Goal: Transaction & Acquisition: Purchase product/service

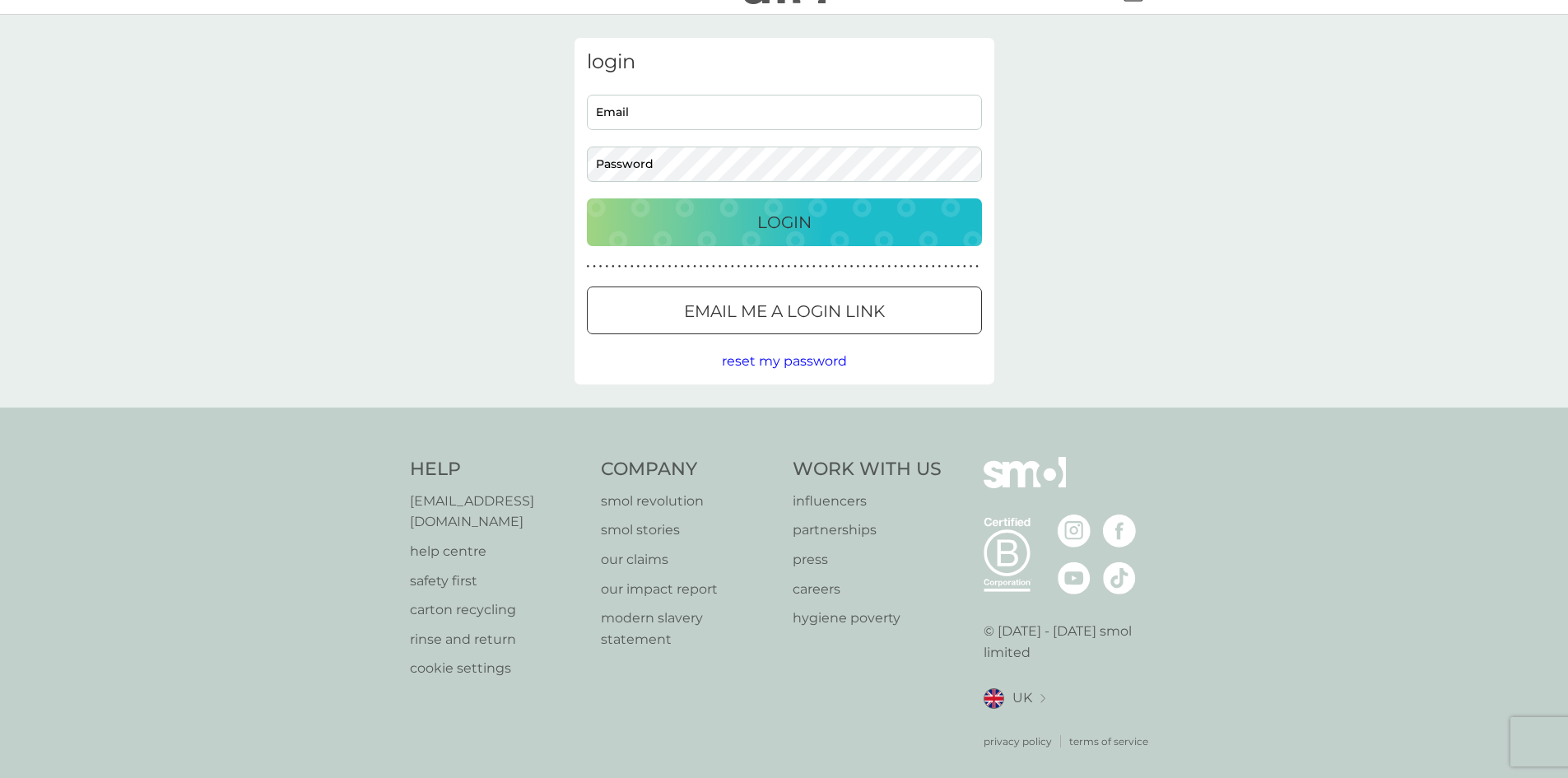
type input "[EMAIL_ADDRESS][DOMAIN_NAME]"
click at [824, 225] on div "Login" at bounding box center [784, 222] width 362 height 26
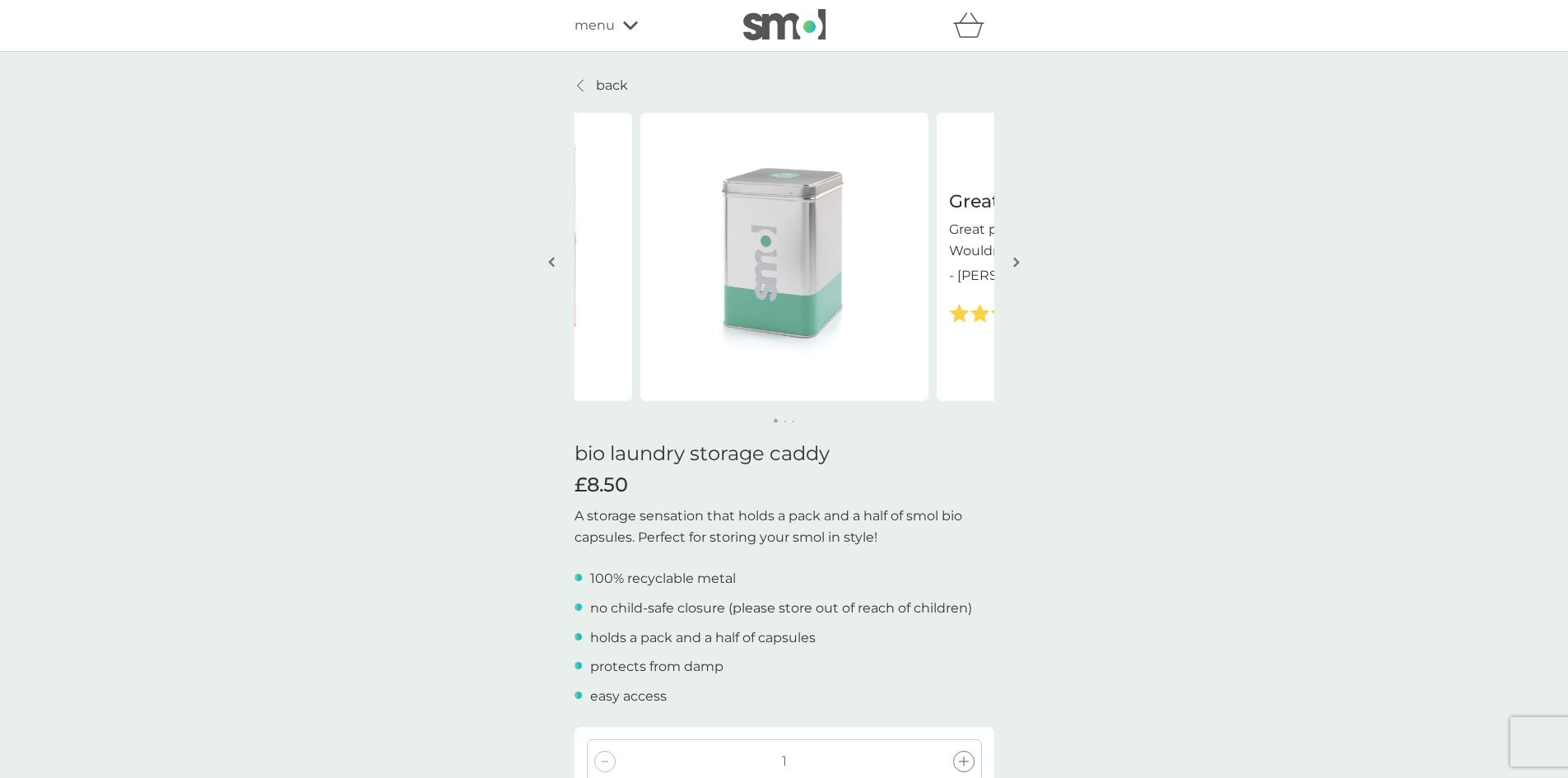
click at [609, 87] on p "back" at bounding box center [612, 86] width 32 height 21
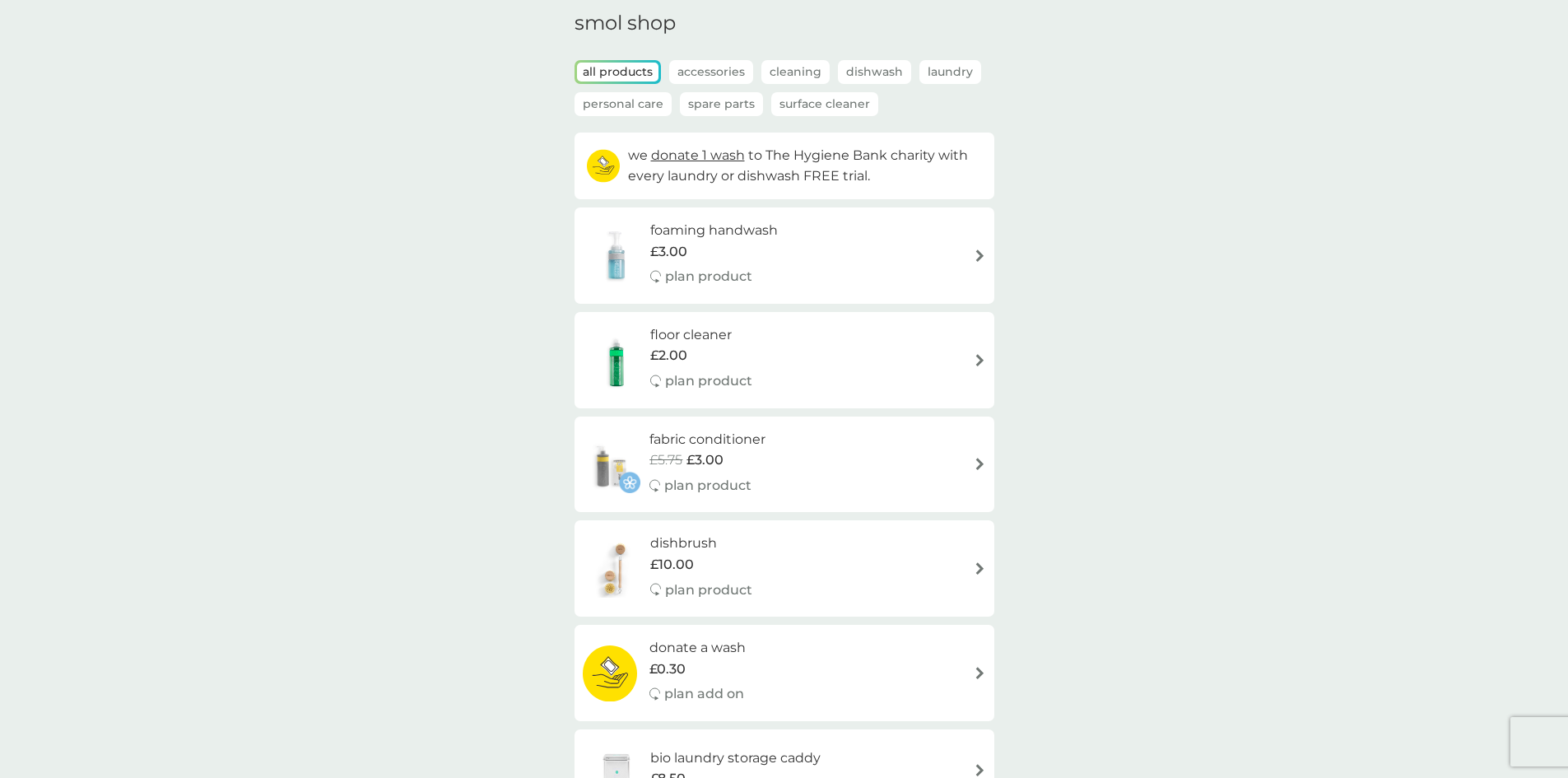
scroll to position [77, 0]
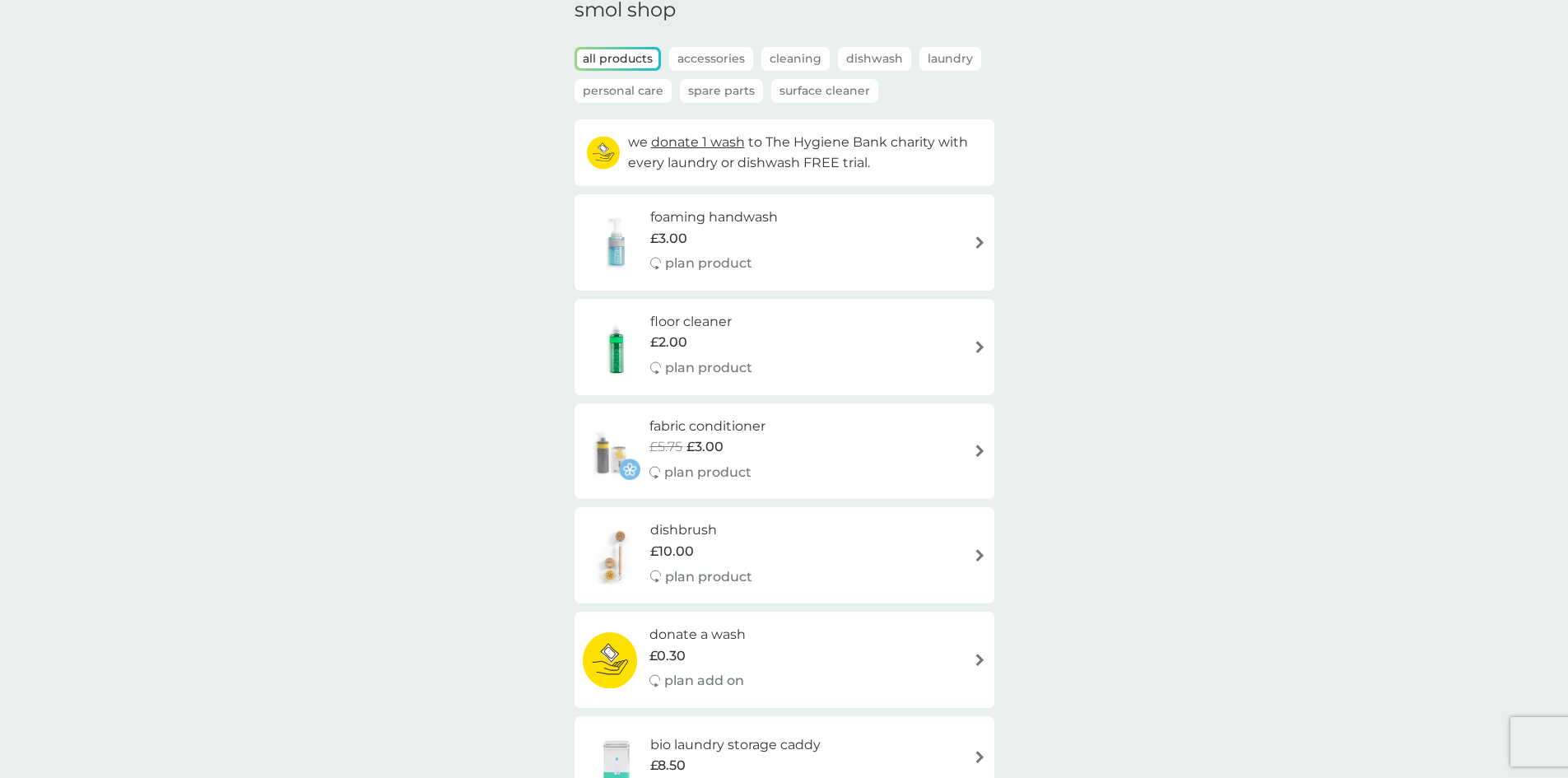
click at [977, 251] on div "foaming handwash £3.00 plan product" at bounding box center [784, 242] width 403 height 71
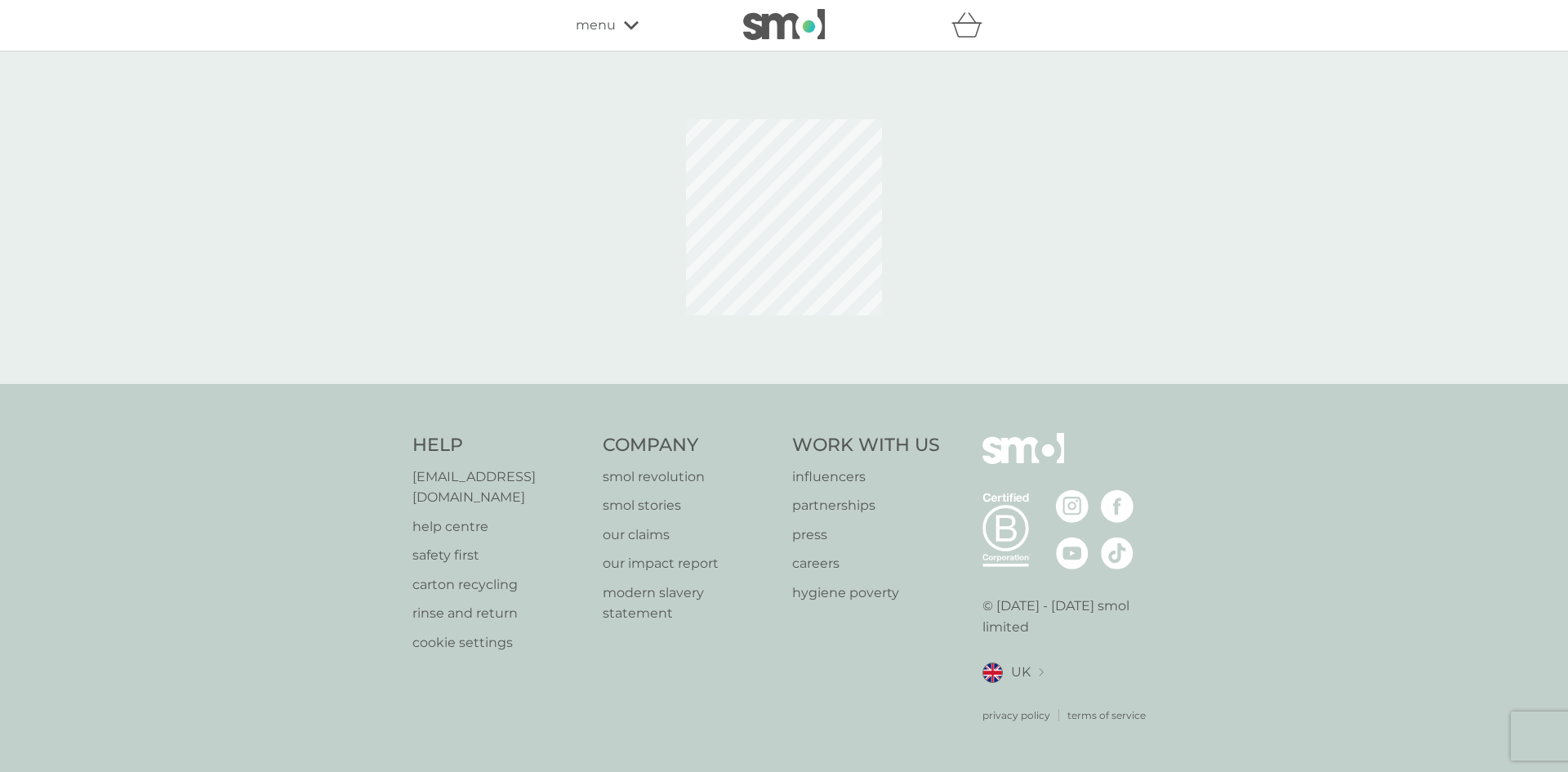
select select "119"
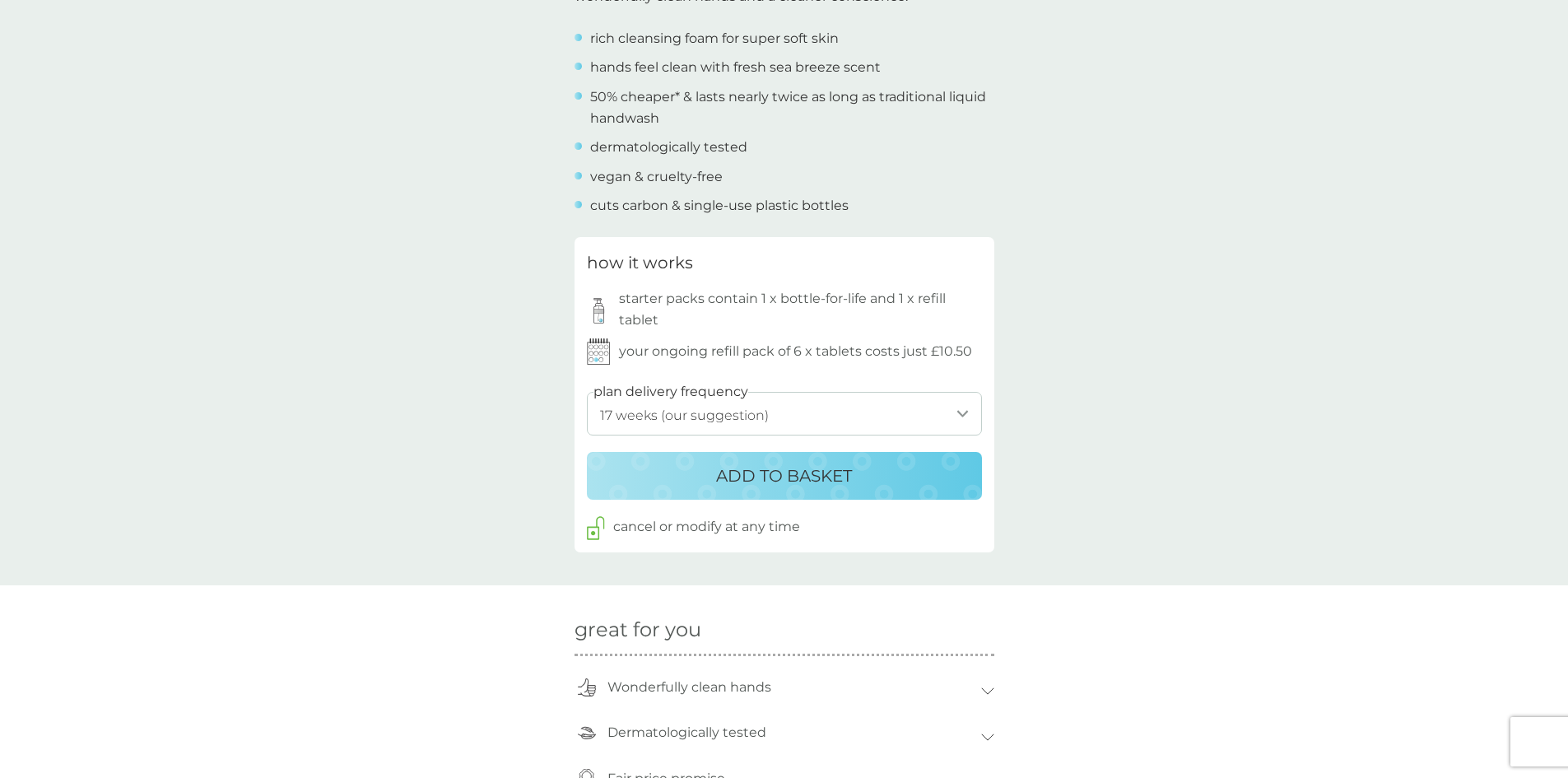
scroll to position [666, 0]
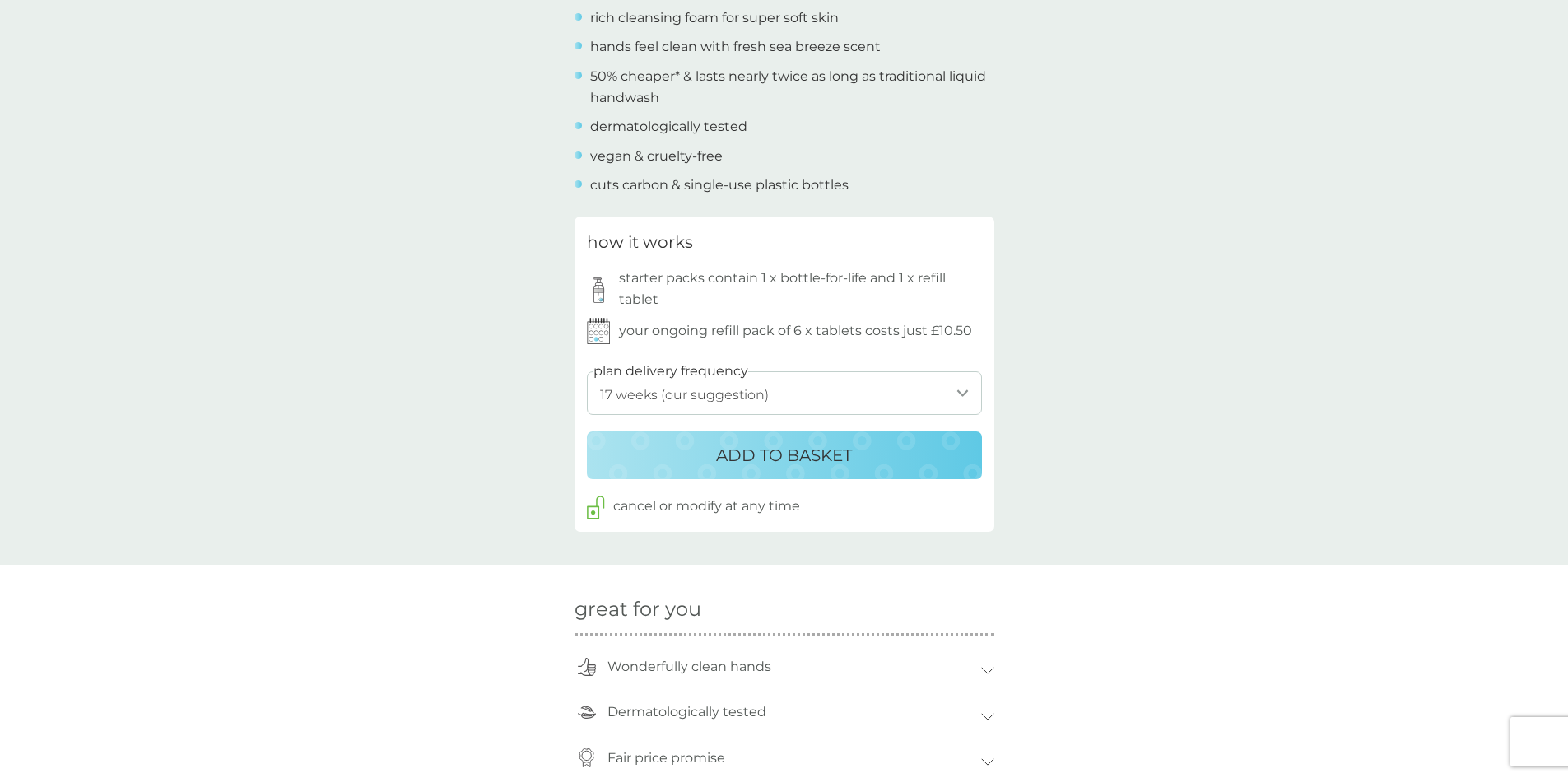
click at [824, 463] on p "ADD TO BASKET" at bounding box center [784, 455] width 136 height 26
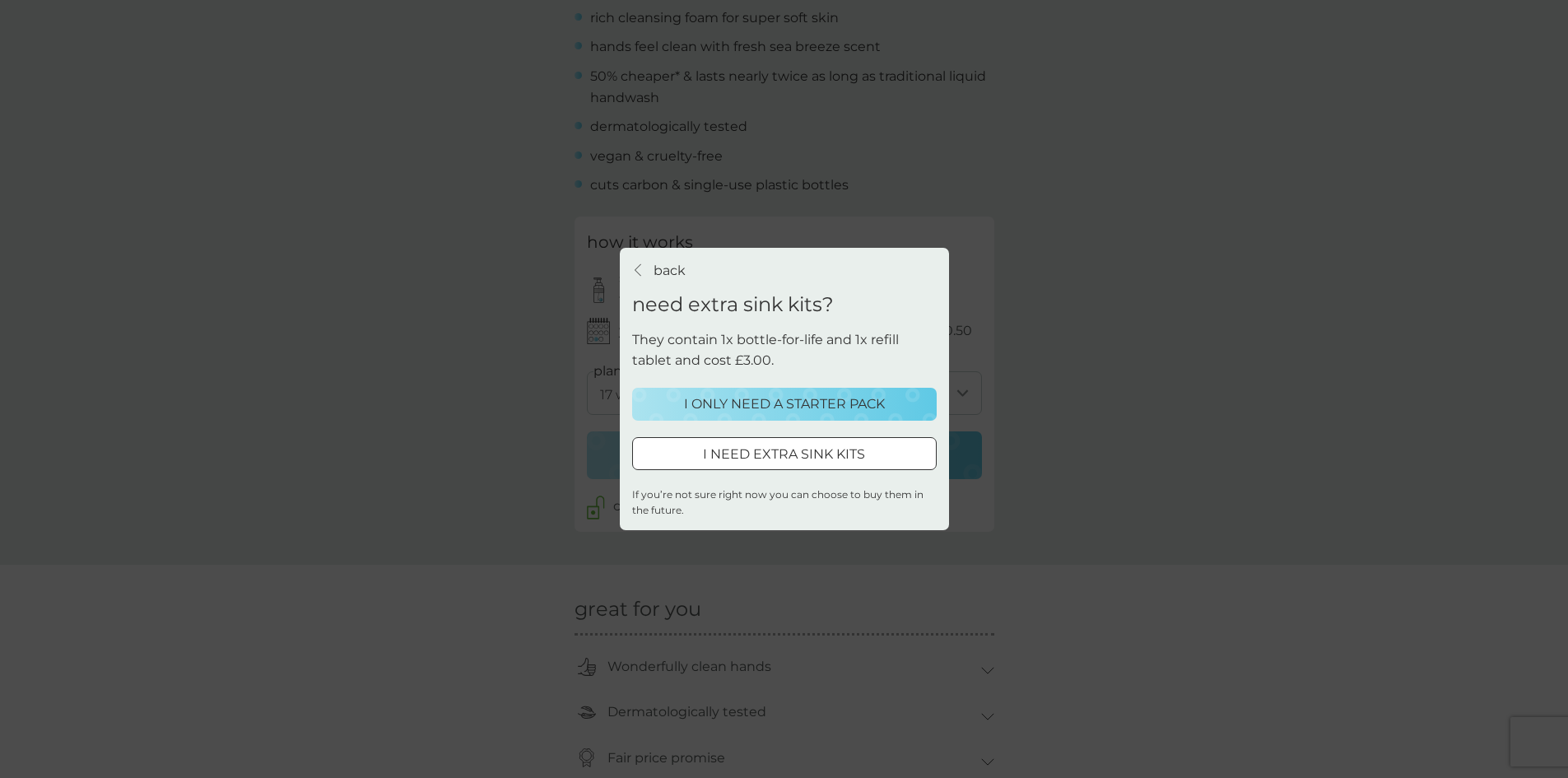
click at [824, 463] on p "I NEED EXTRA SINK KITS" at bounding box center [784, 454] width 162 height 21
select select "119"
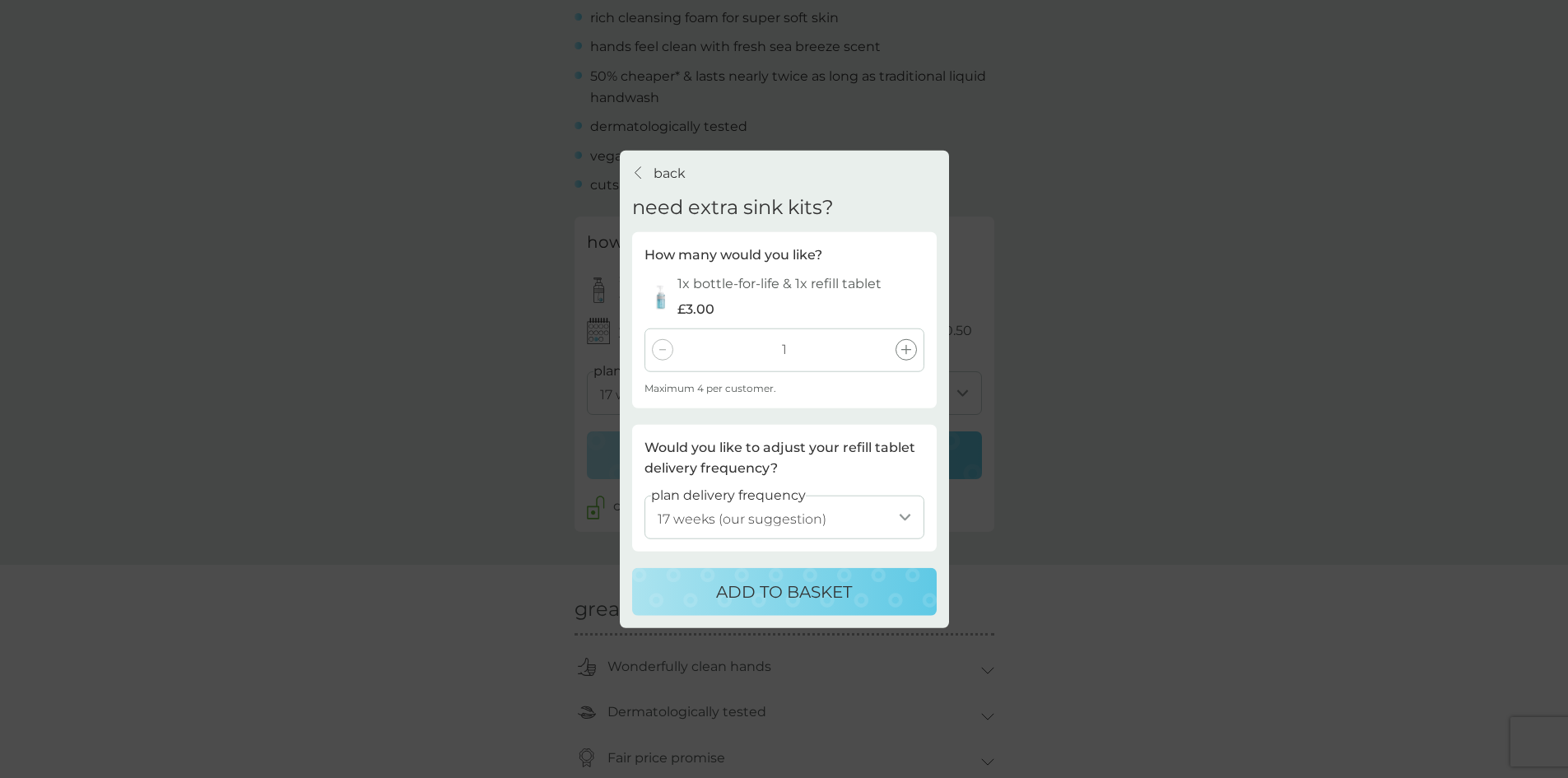
click at [903, 352] on icon at bounding box center [906, 349] width 10 height 10
click at [816, 586] on p "ADD TO BASKET" at bounding box center [784, 592] width 136 height 26
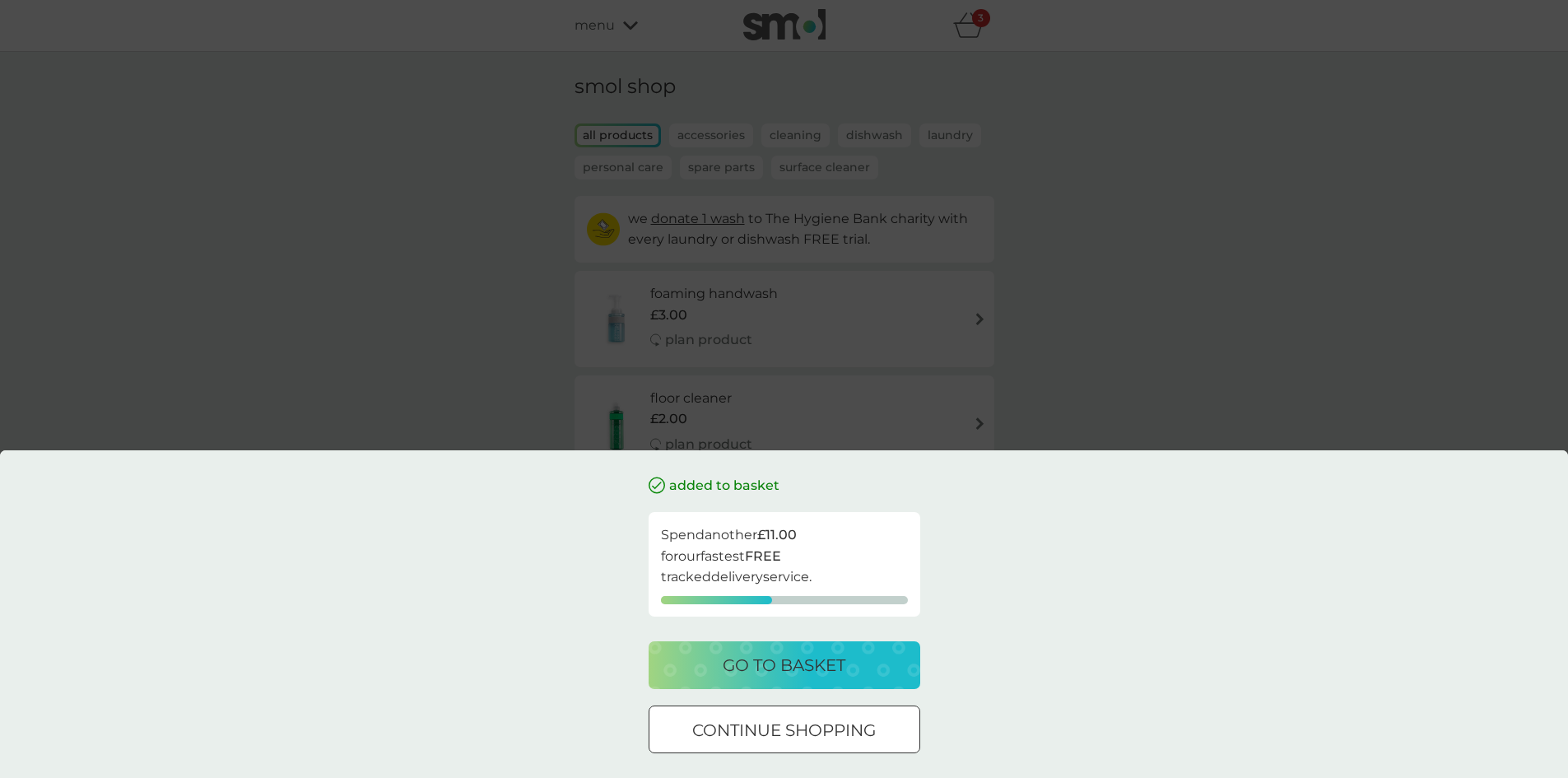
click at [787, 670] on p "go to basket" at bounding box center [784, 665] width 123 height 26
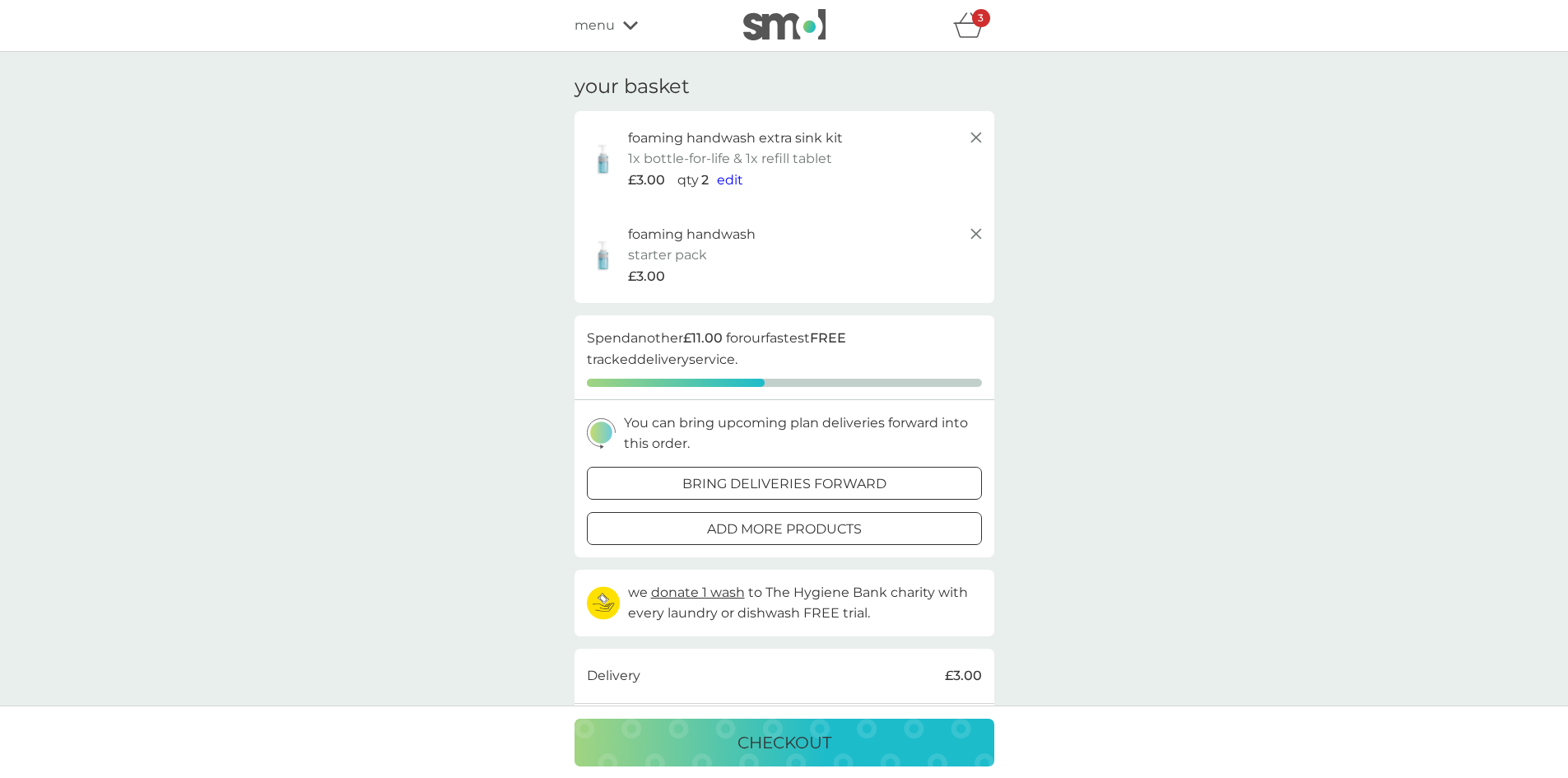
click at [605, 24] on span "menu" at bounding box center [595, 26] width 41 height 21
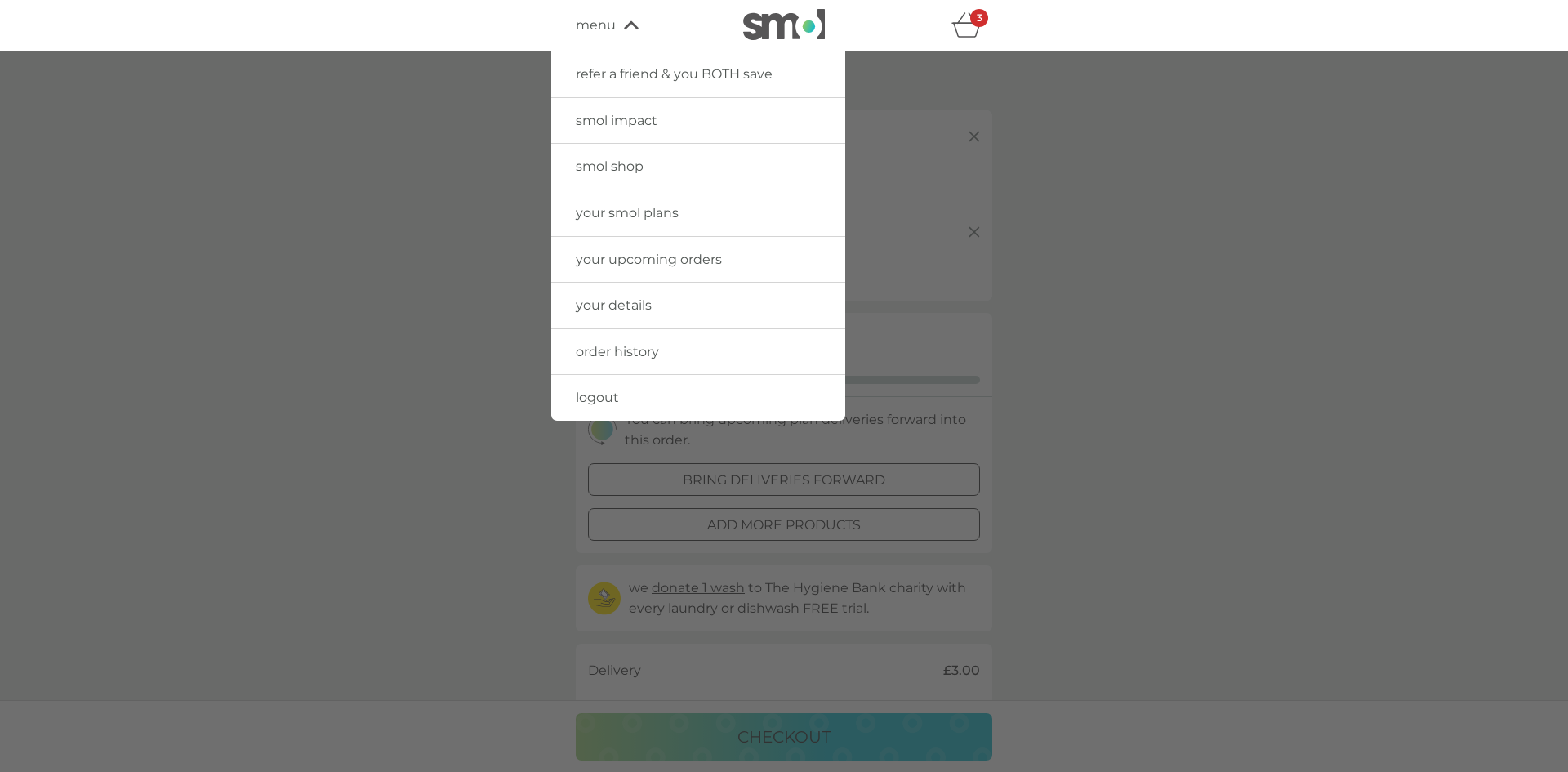
click at [632, 166] on span "smol shop" at bounding box center [609, 166] width 67 height 16
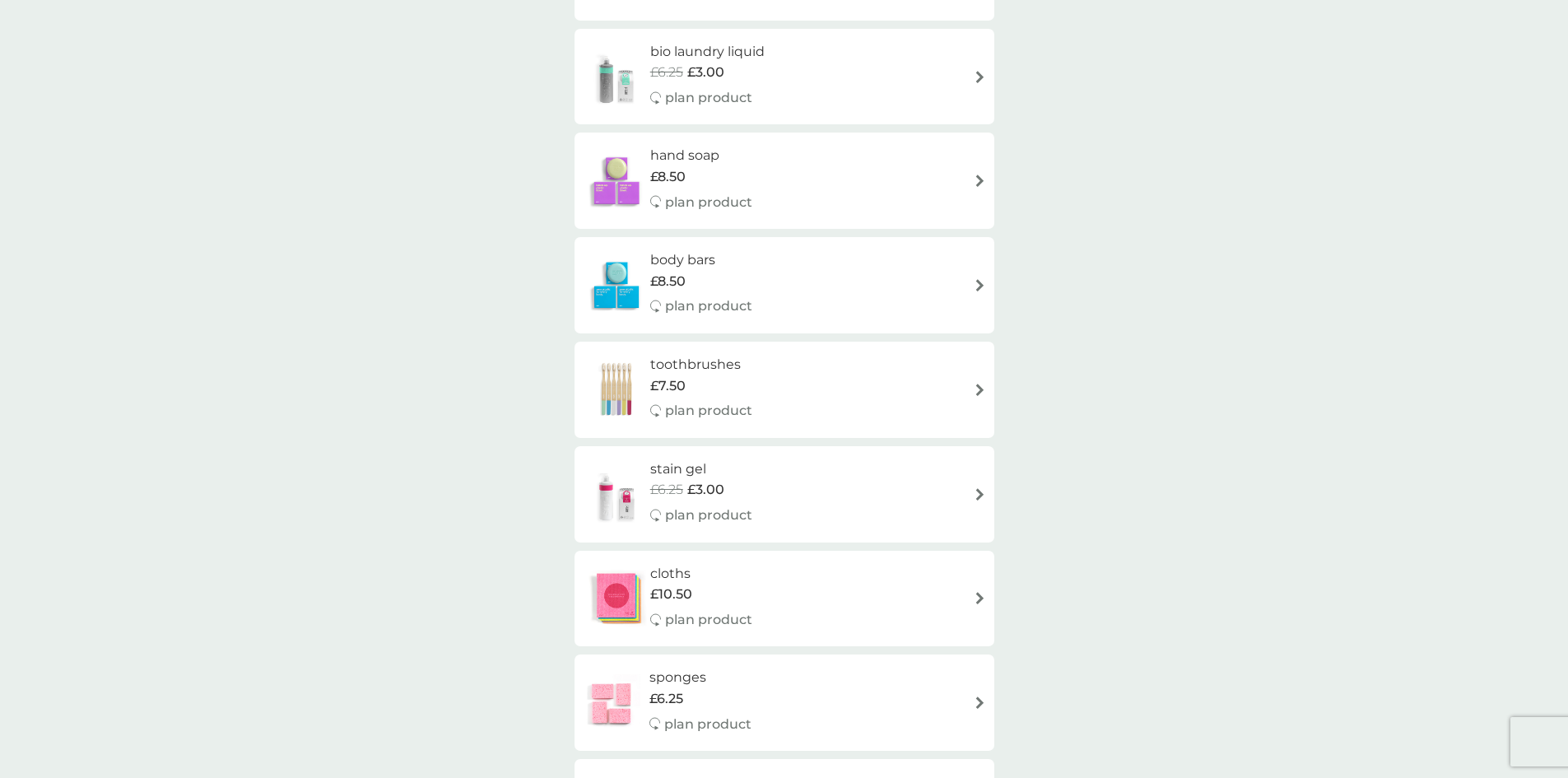
scroll to position [999, 0]
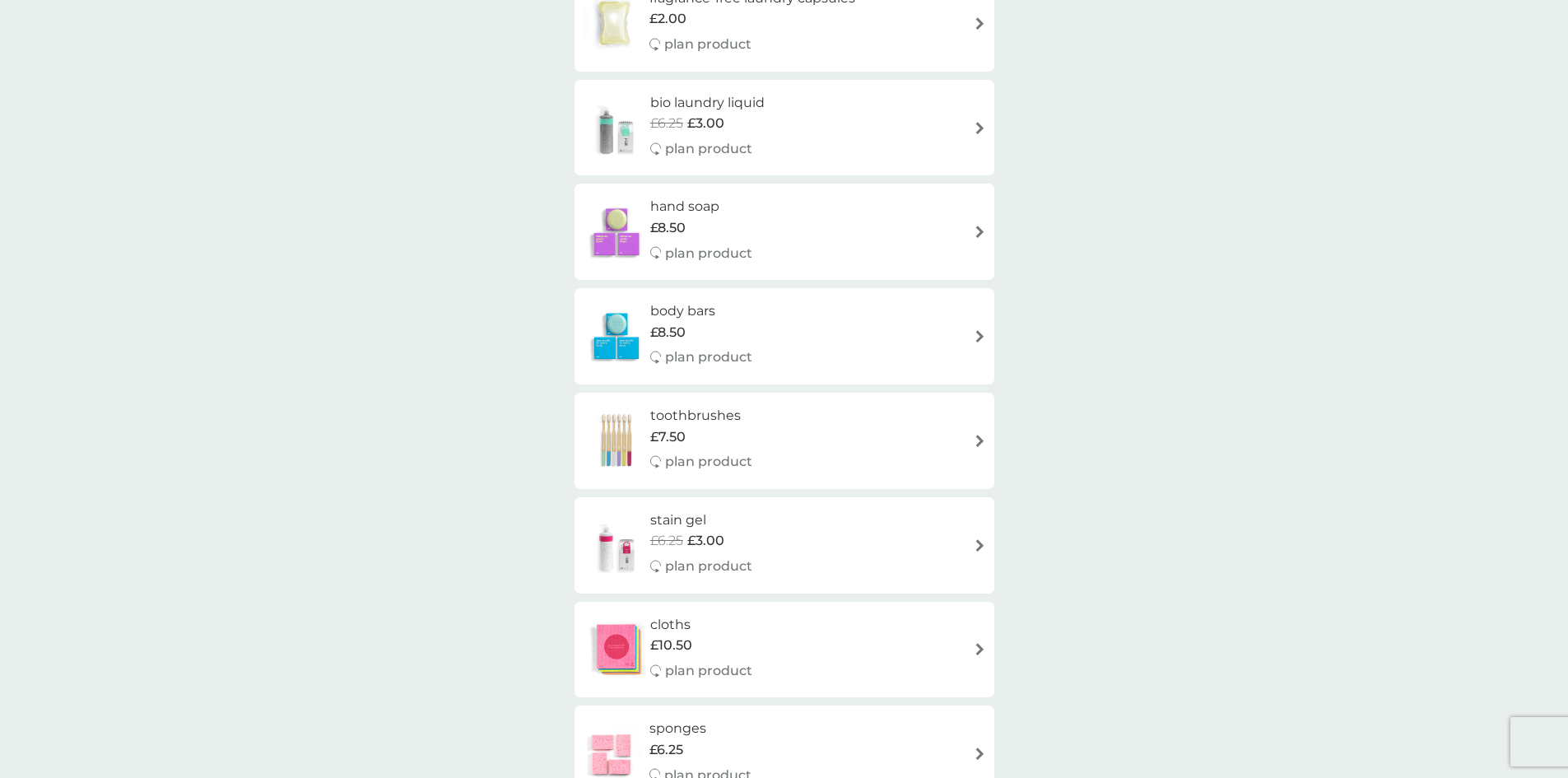
click at [974, 234] on img at bounding box center [980, 232] width 12 height 12
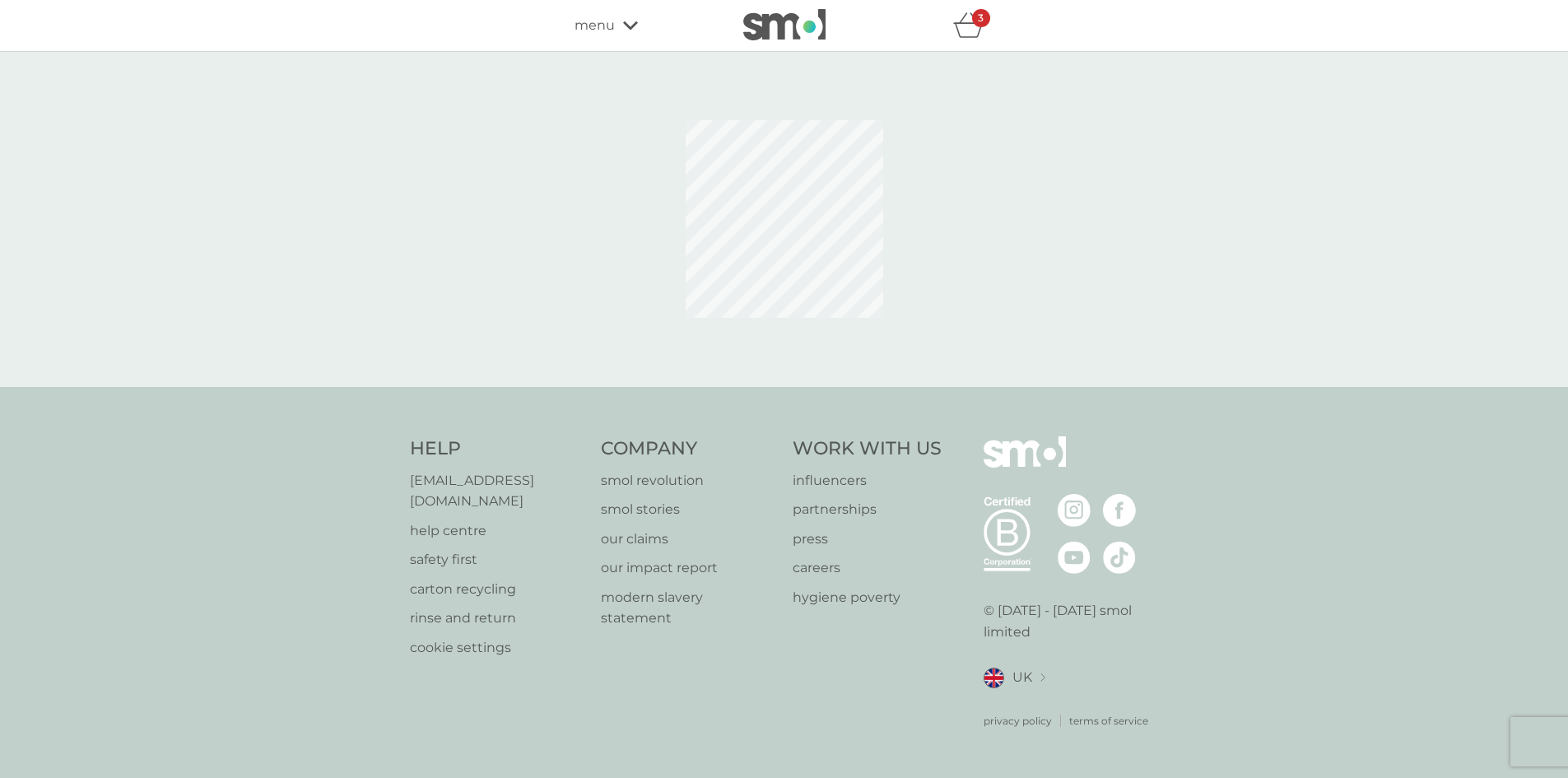
select select "91"
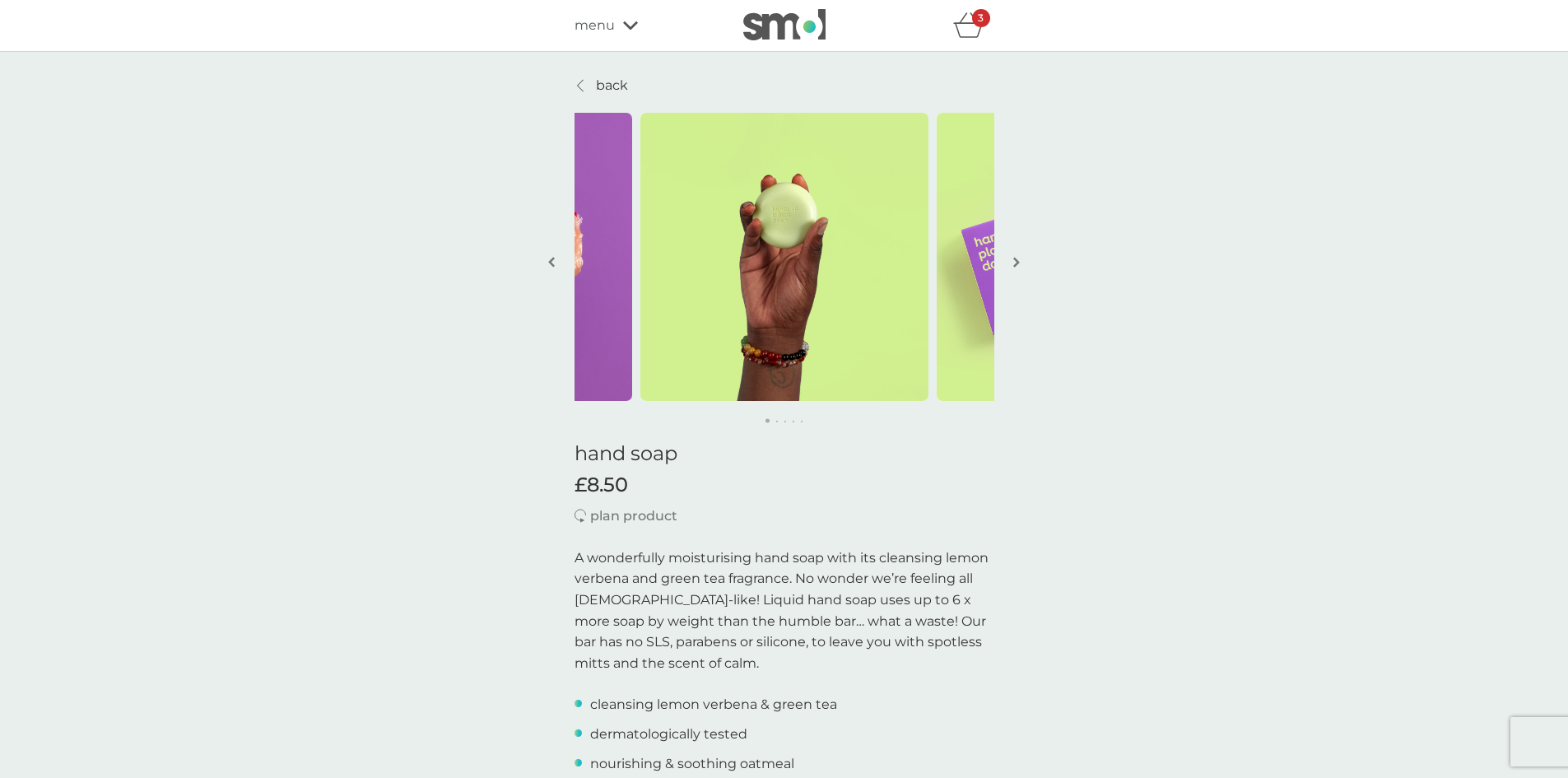
click at [601, 84] on p "back" at bounding box center [612, 86] width 32 height 21
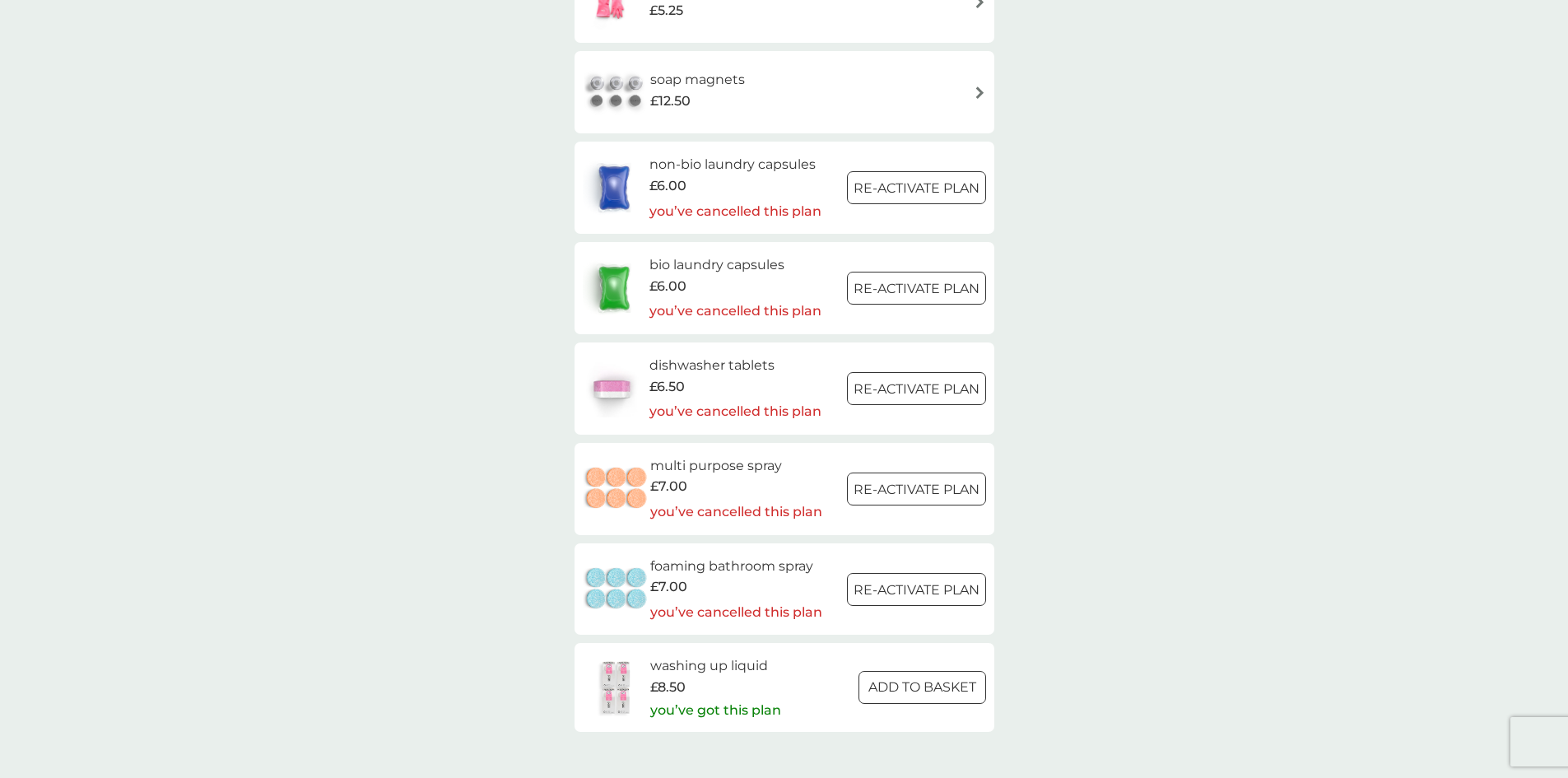
scroll to position [2249, 0]
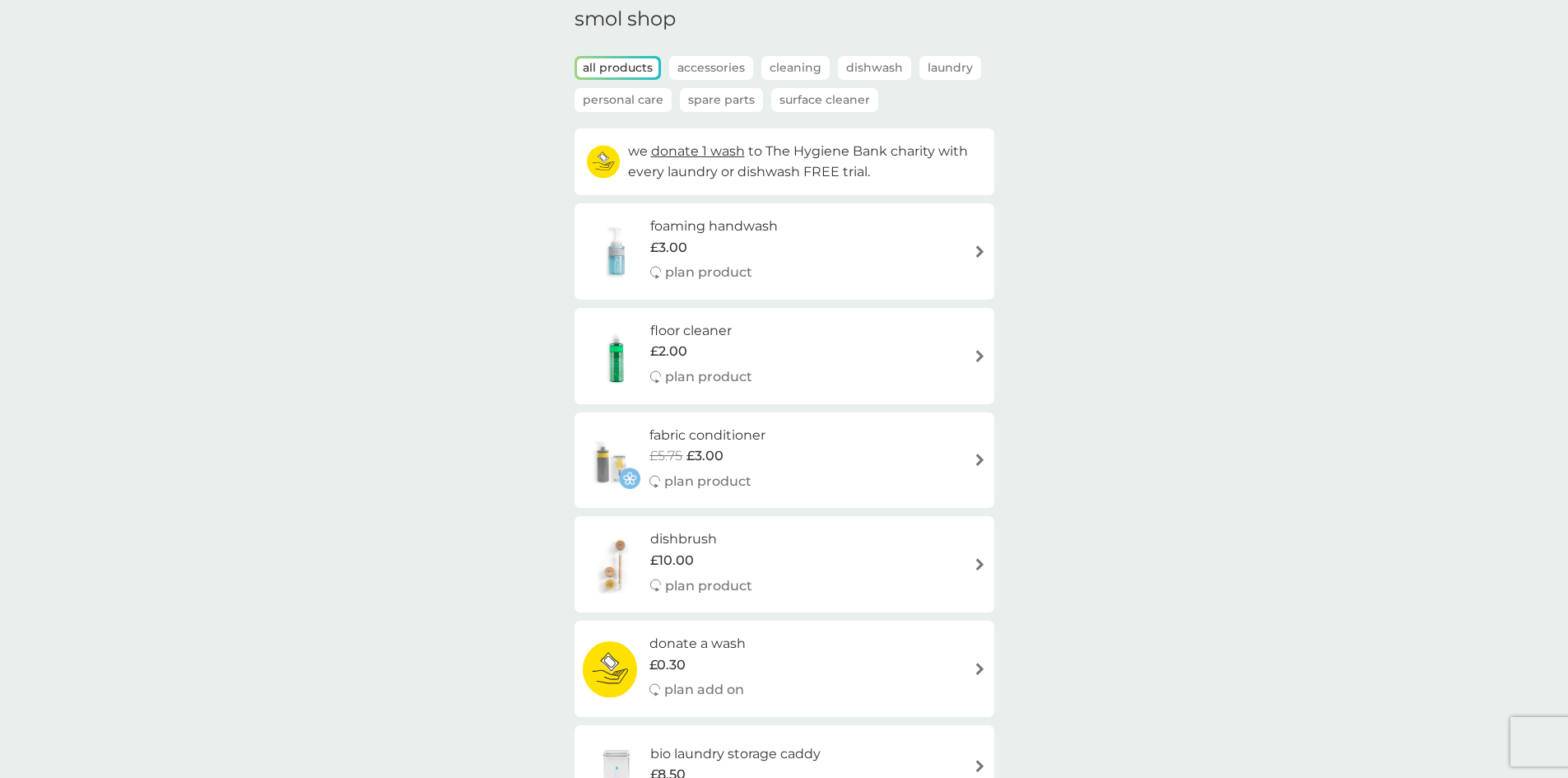
scroll to position [0, 0]
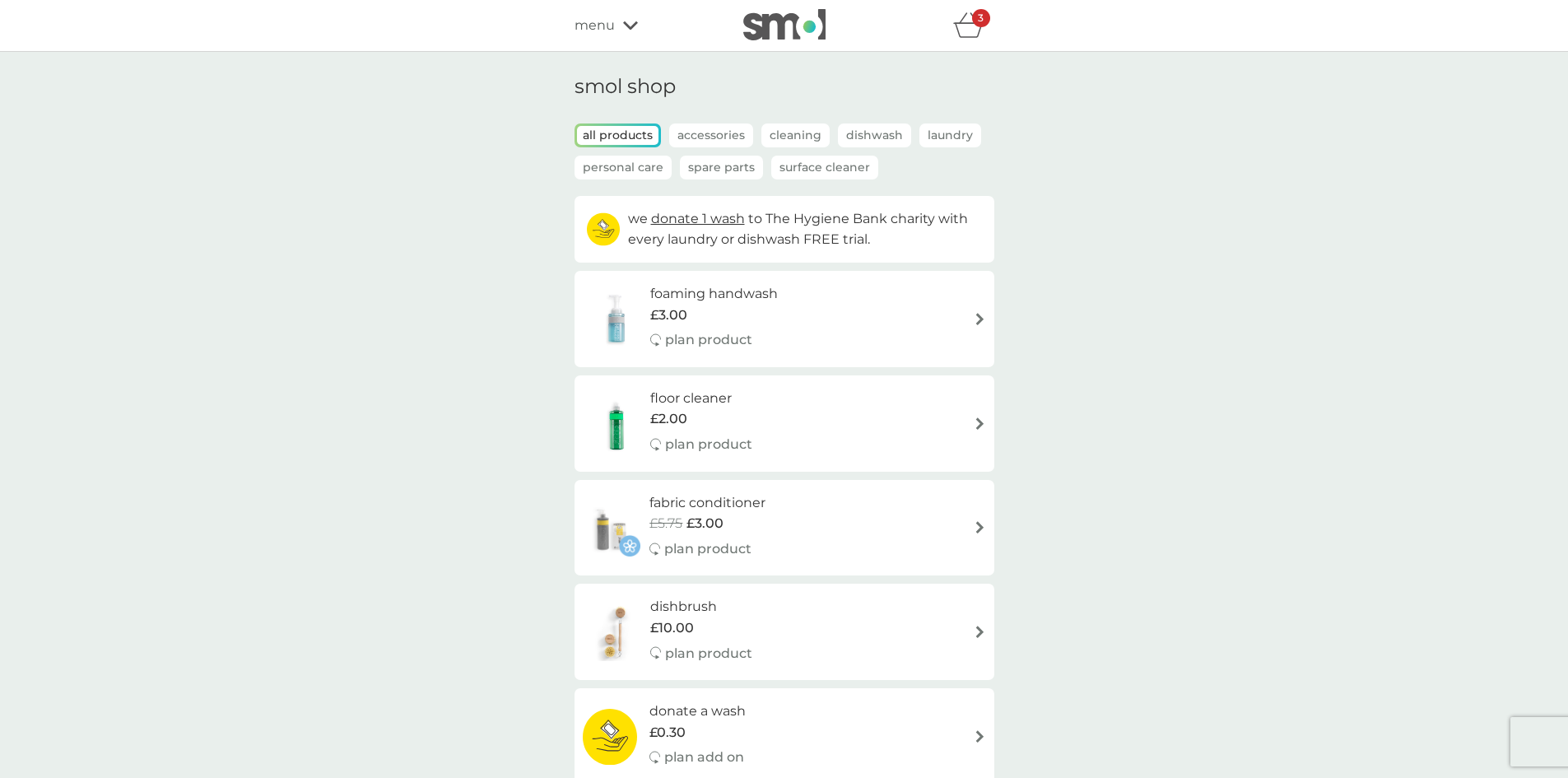
click at [732, 336] on p "plan product" at bounding box center [708, 340] width 87 height 21
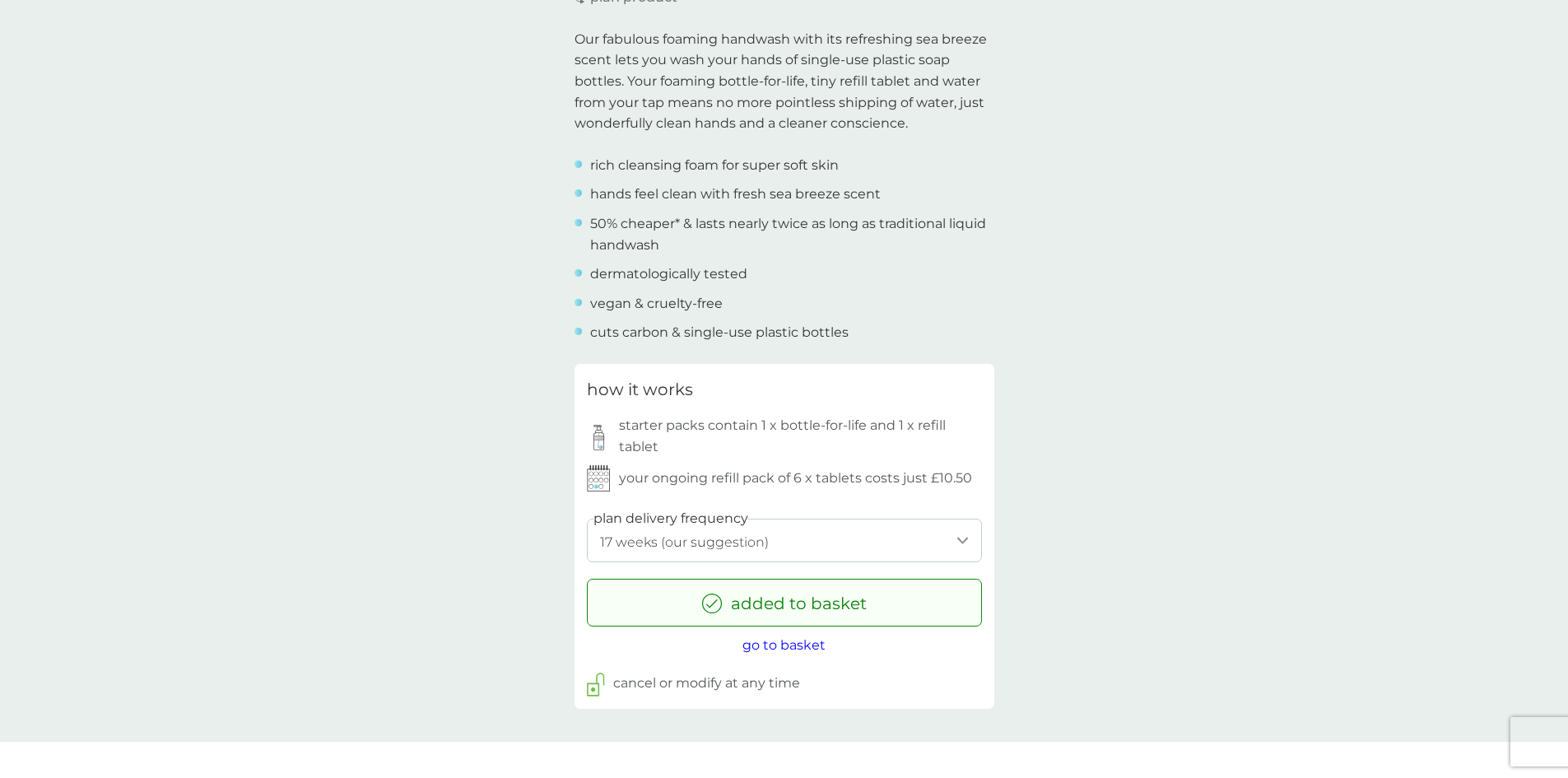
scroll to position [615, 0]
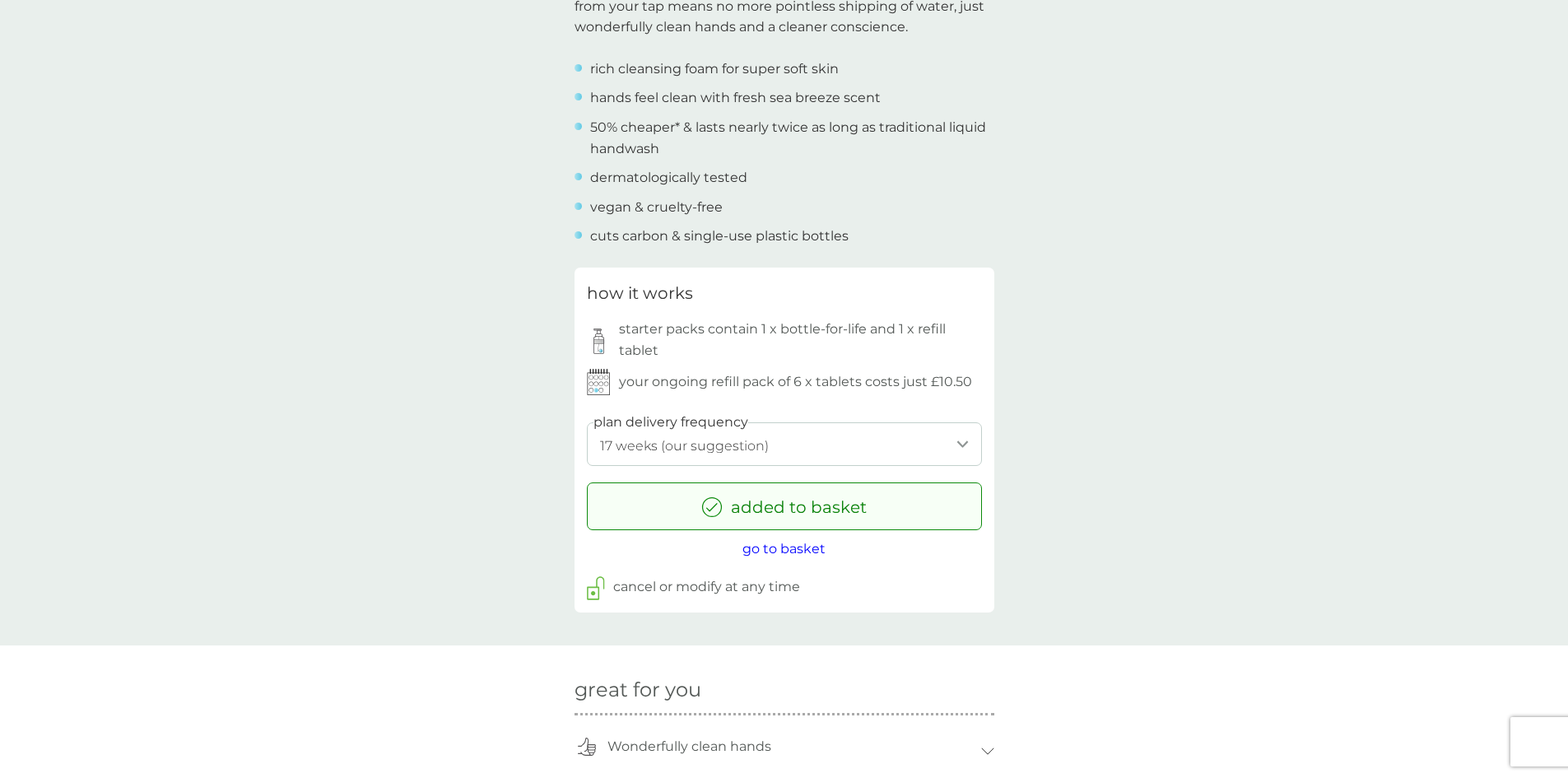
click at [831, 430] on select "1 week 2 weeks 3 weeks 4 weeks 5 weeks 6 weeks 7 weeks 8 weeks 9 weeks 10 weeks…" at bounding box center [785, 444] width 395 height 43
select select "182"
click at [587, 423] on select "1 week 2 weeks 3 weeks 4 weeks 5 weeks 6 weeks 7 weeks 8 weeks 9 weeks 10 weeks…" at bounding box center [785, 444] width 395 height 43
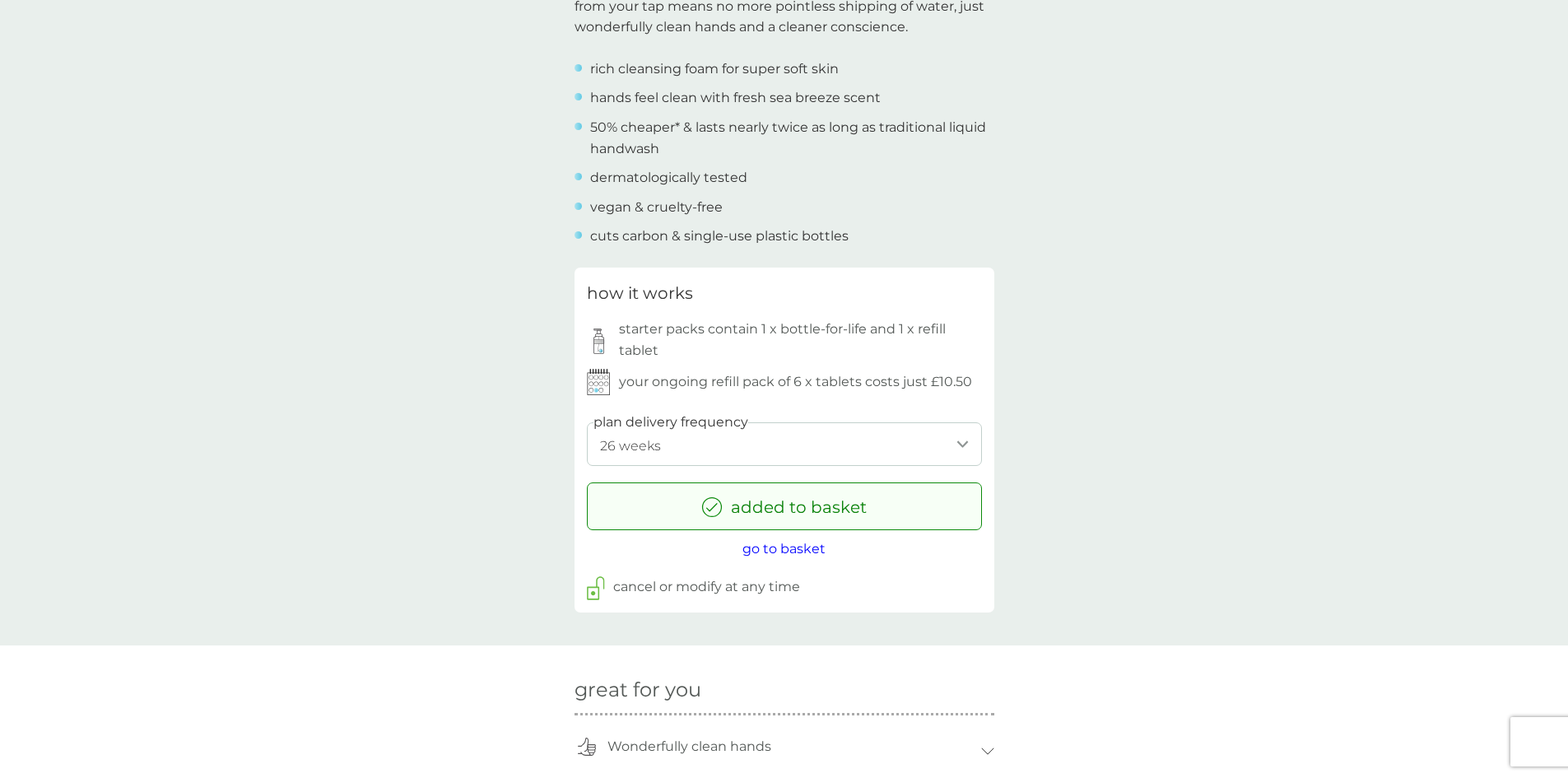
click at [1221, 458] on div "back Excellent products and service Excellent products and service. - Sue Excel…" at bounding box center [784, 591] width 1568 height 2263
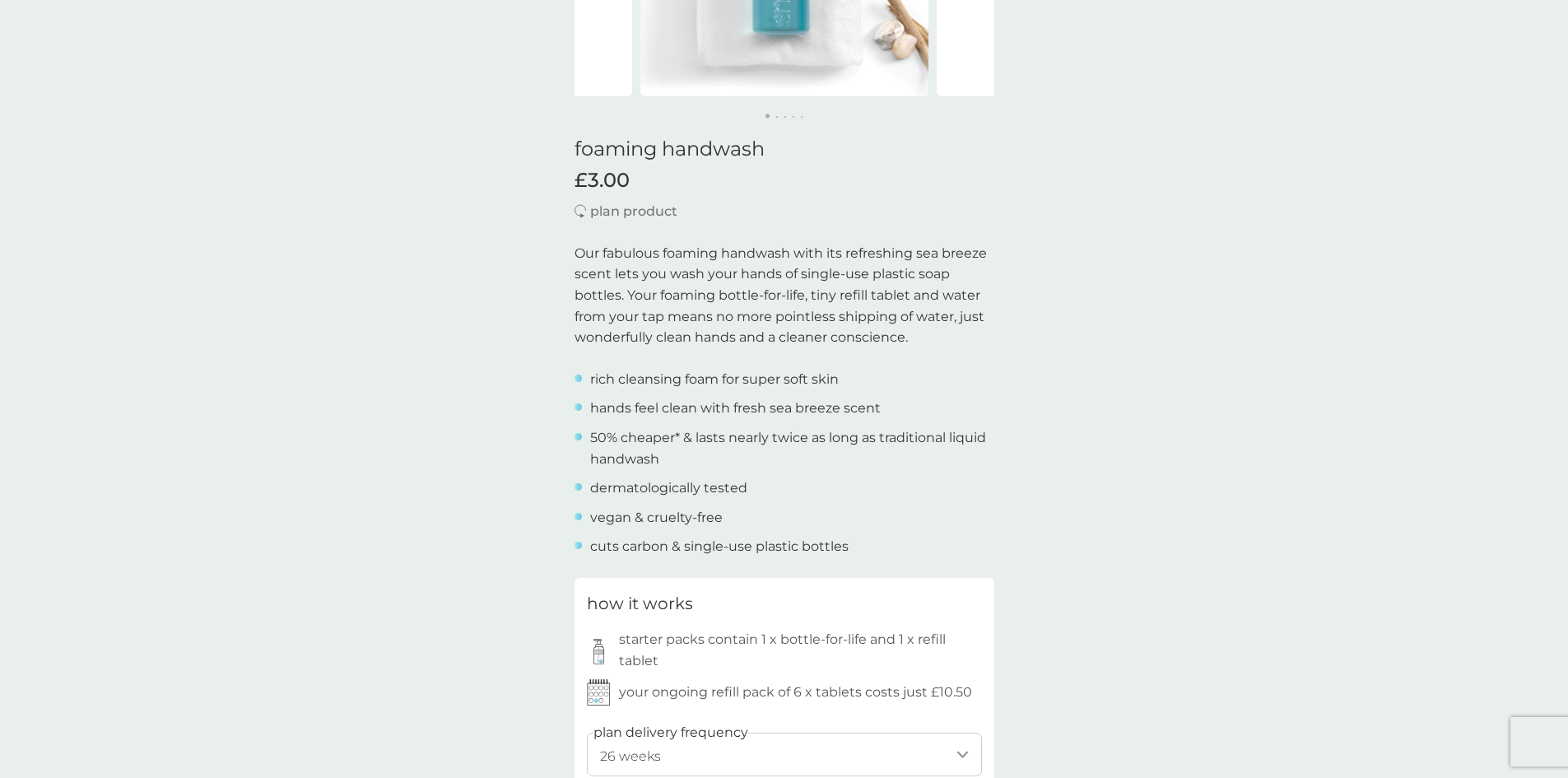
scroll to position [281, 0]
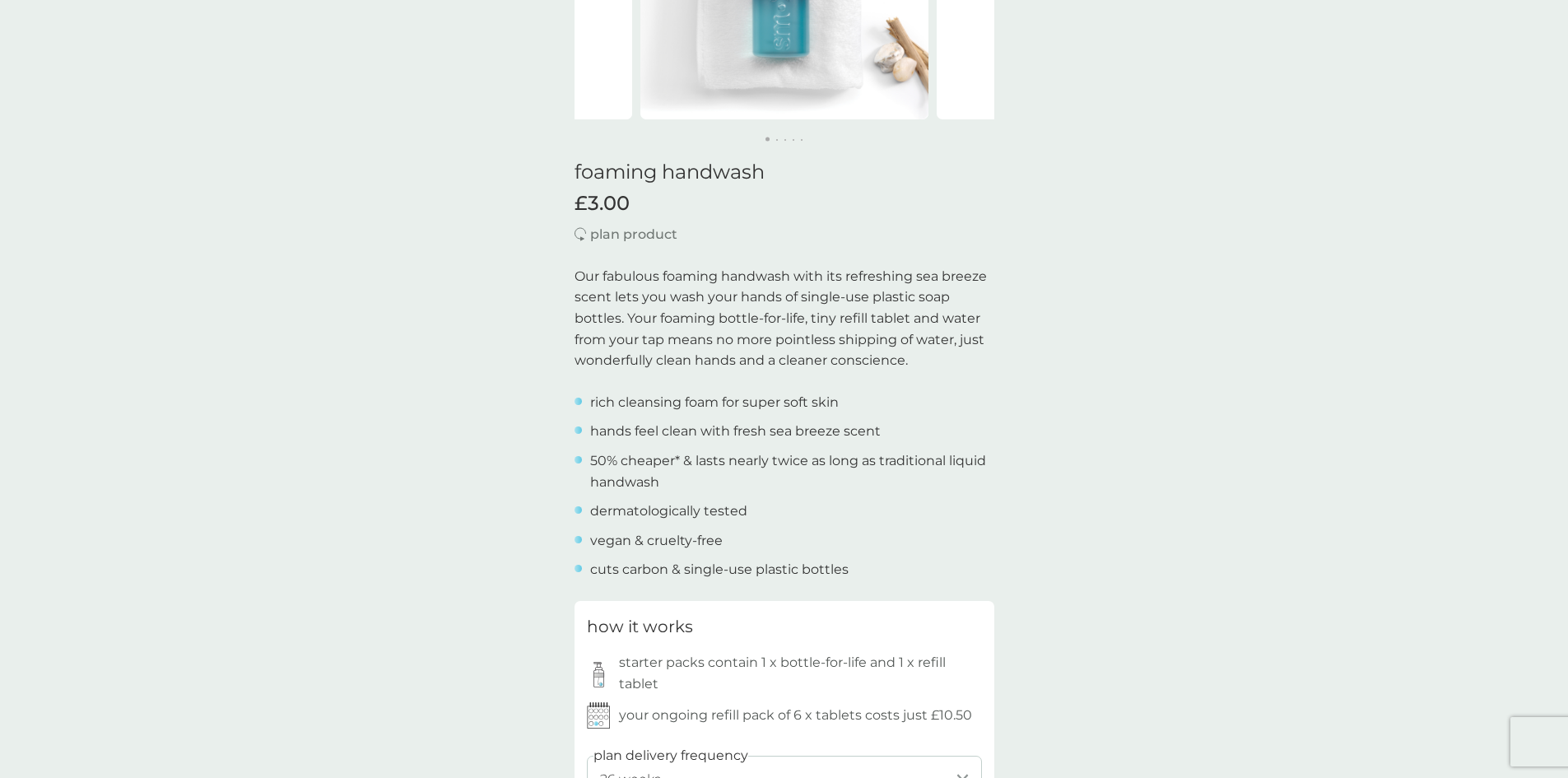
drag, startPoint x: 1121, startPoint y: 465, endPoint x: 1055, endPoint y: 453, distance: 67.1
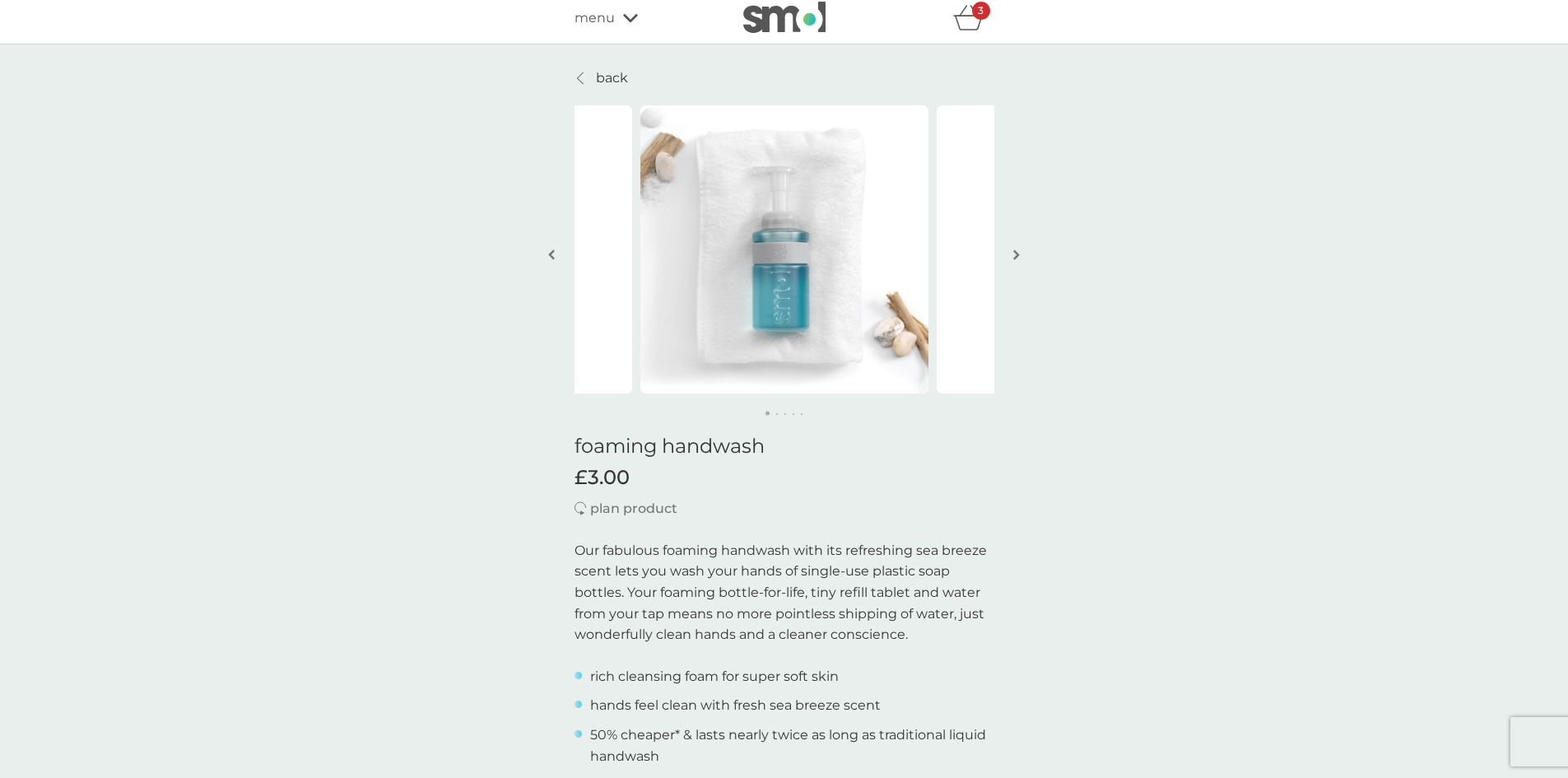
scroll to position [0, 0]
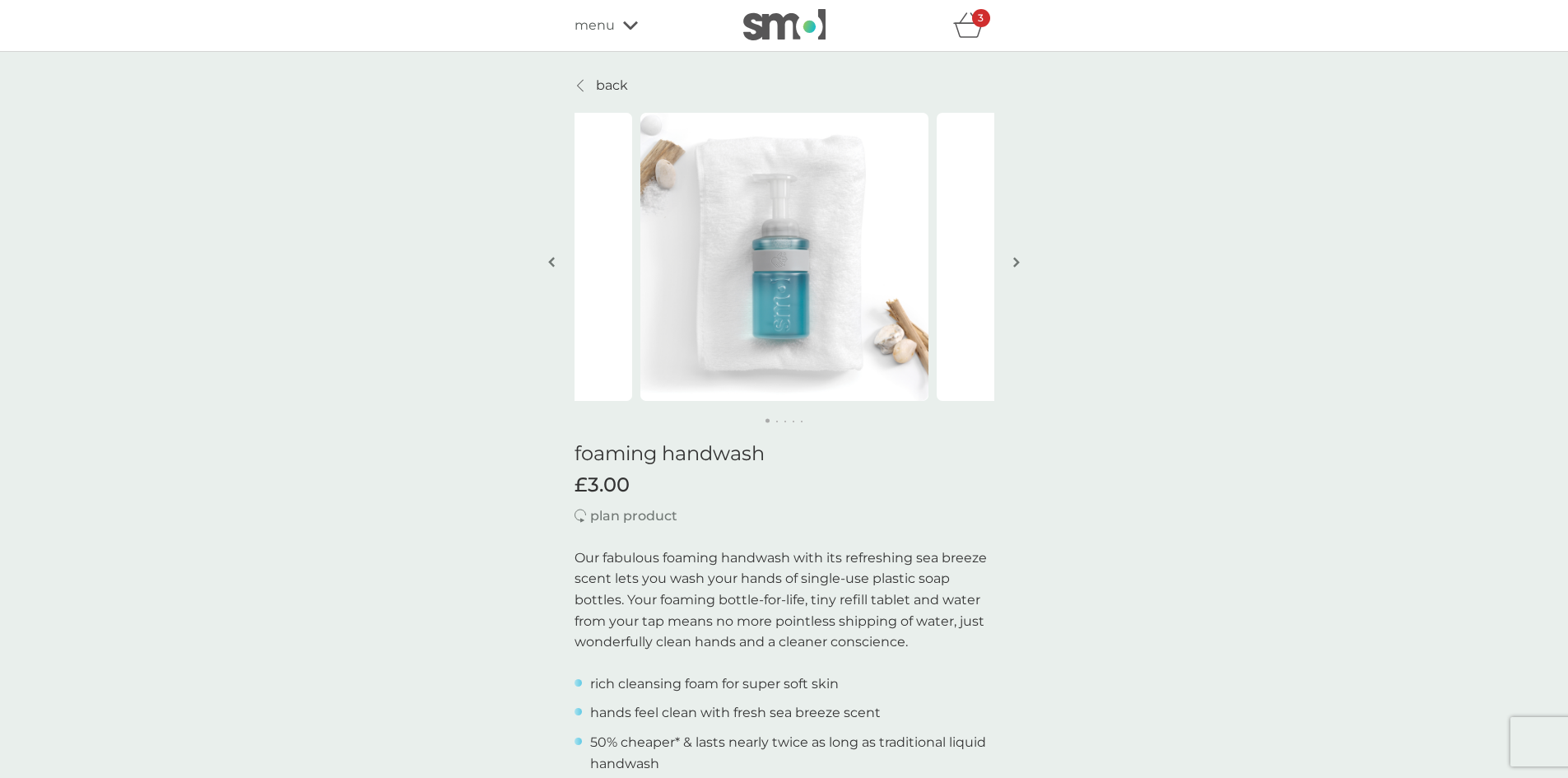
click at [968, 26] on icon "basket" at bounding box center [968, 25] width 31 height 26
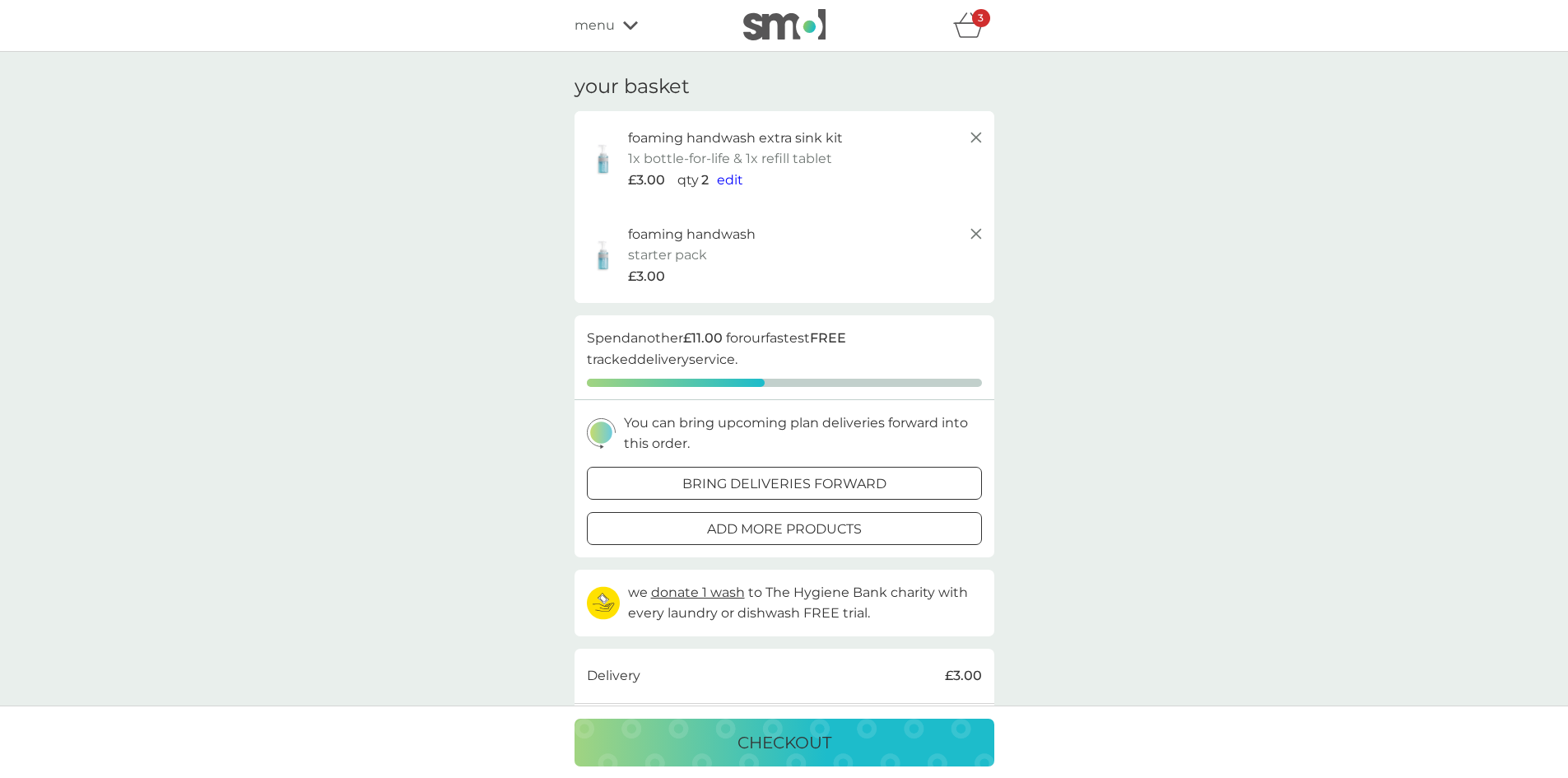
click at [968, 26] on icon "basket" at bounding box center [968, 25] width 31 height 26
click at [878, 488] on p "bring deliveries forward" at bounding box center [785, 484] width 205 height 21
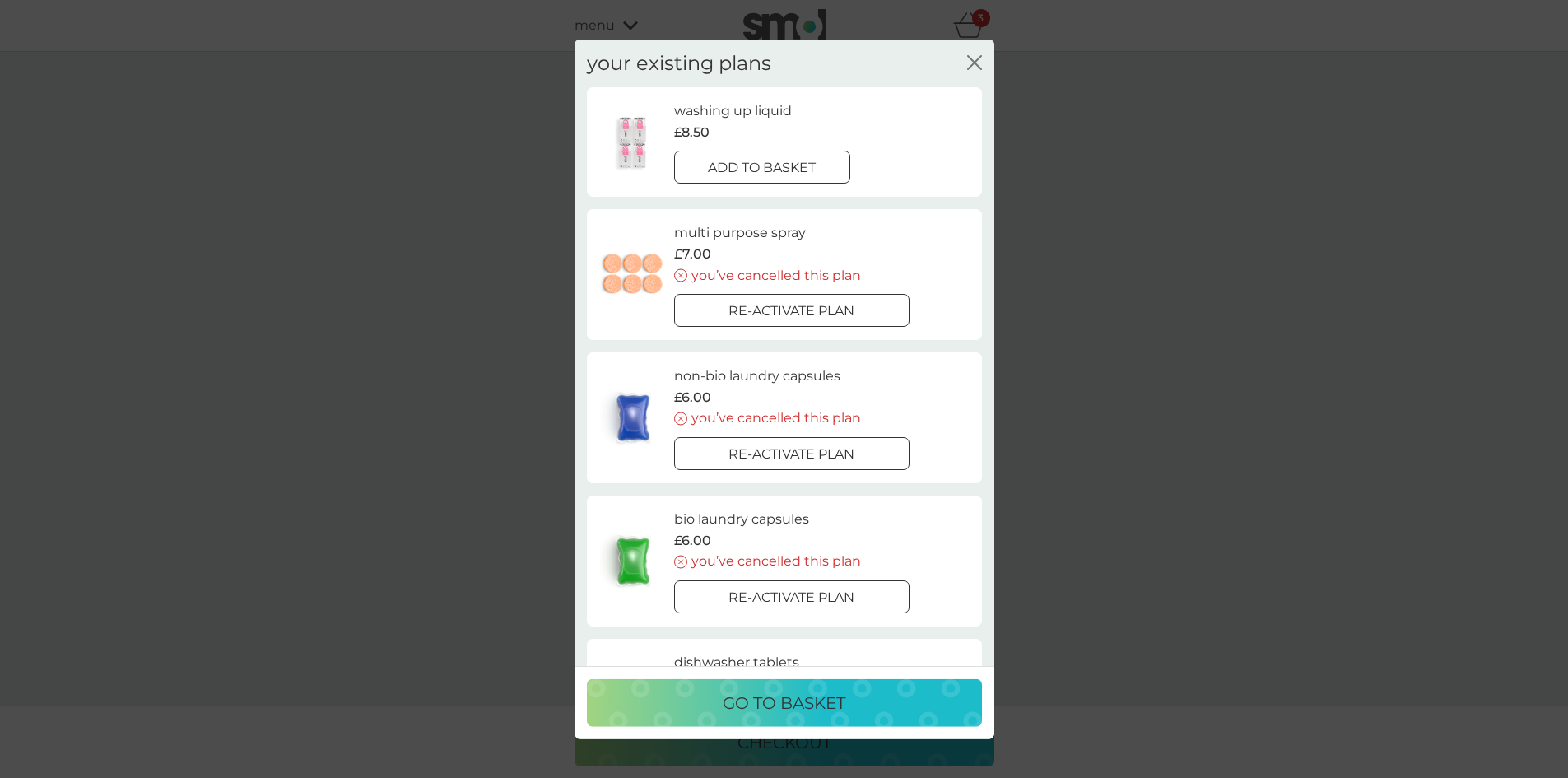
click at [971, 60] on icon "close" at bounding box center [974, 62] width 15 height 15
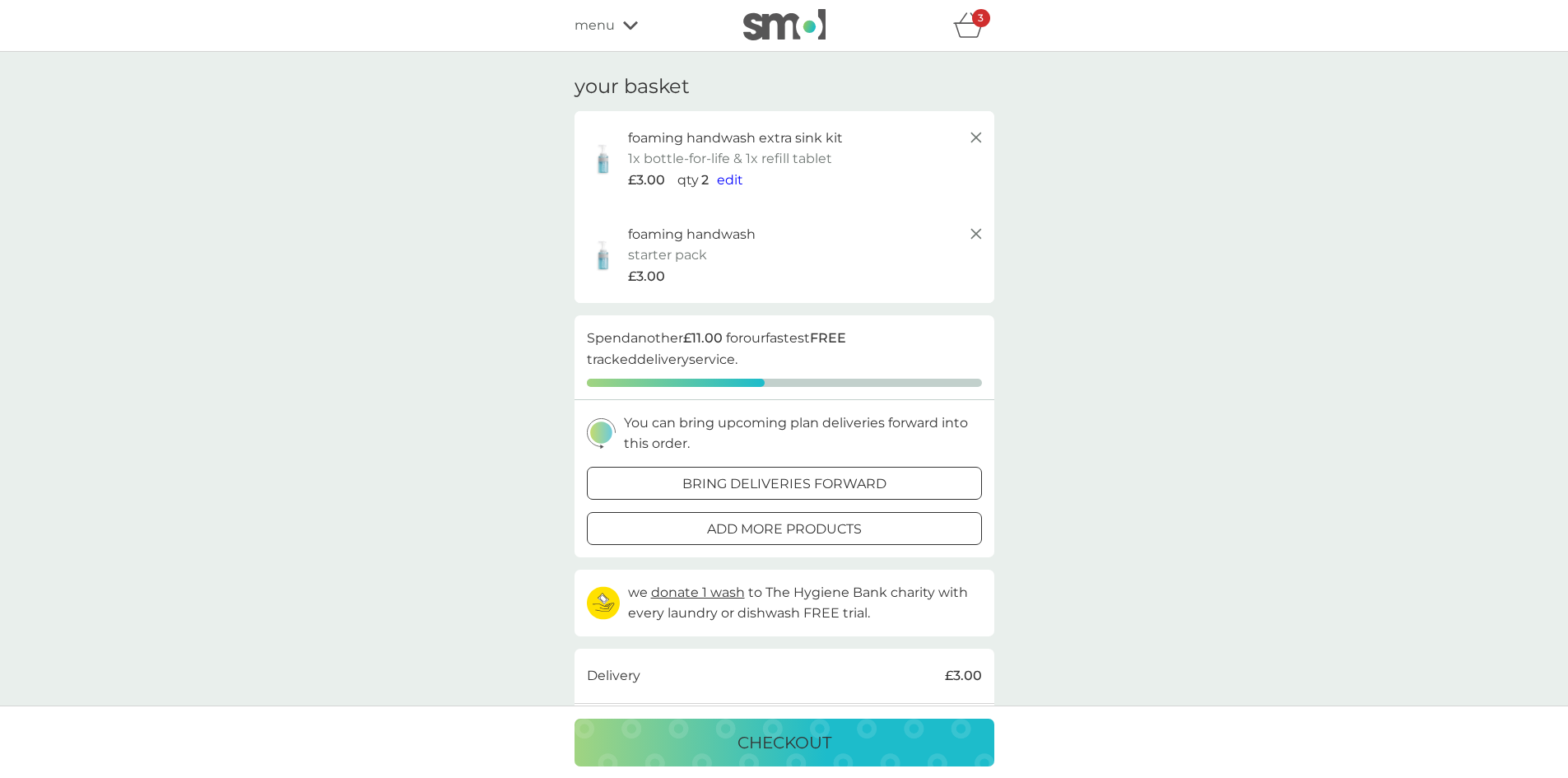
click at [792, 532] on div at bounding box center [784, 529] width 59 height 18
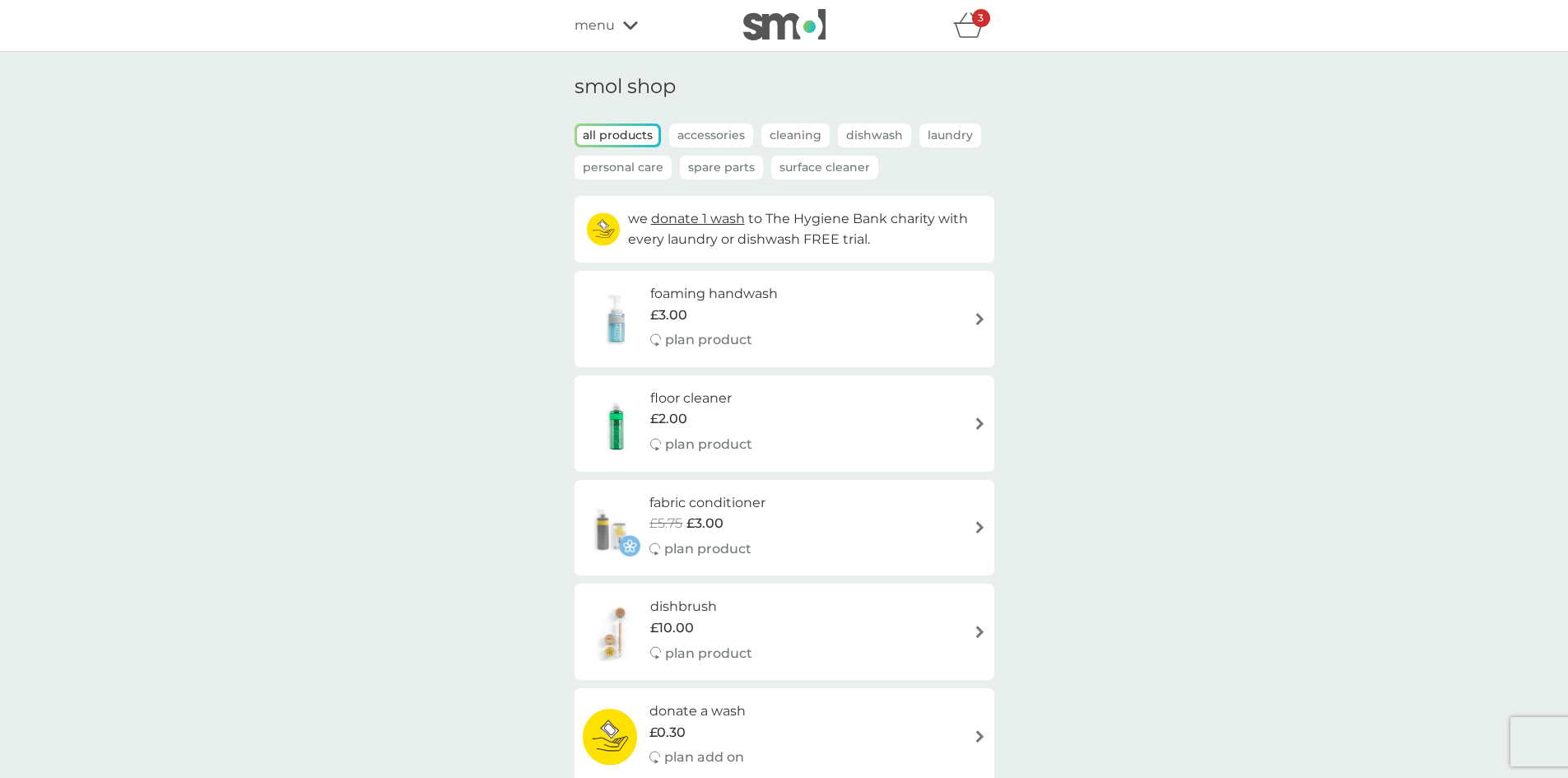
click at [705, 138] on p "Accessories" at bounding box center [711, 135] width 84 height 24
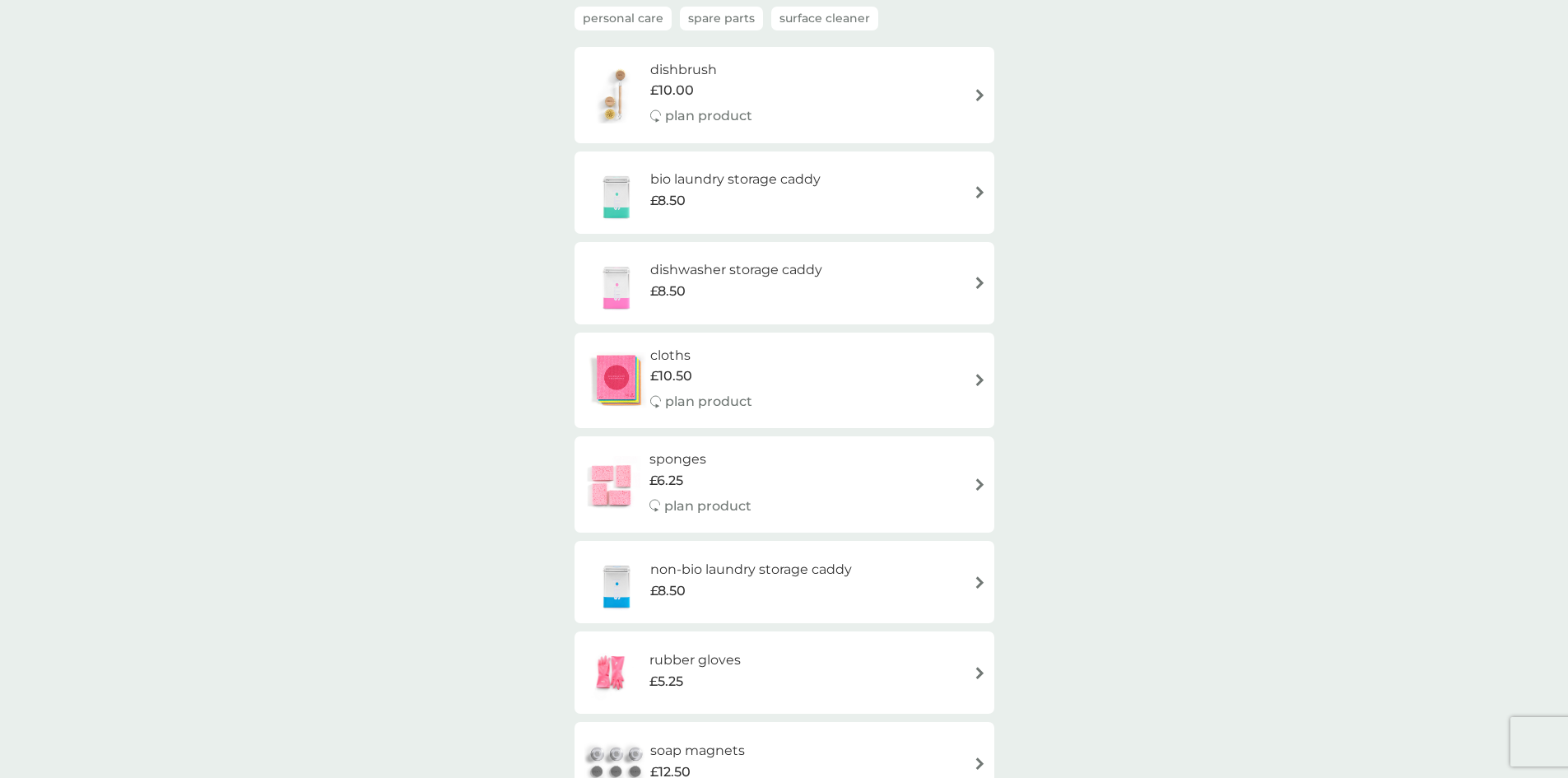
scroll to position [154, 0]
